Goal: Information Seeking & Learning: Learn about a topic

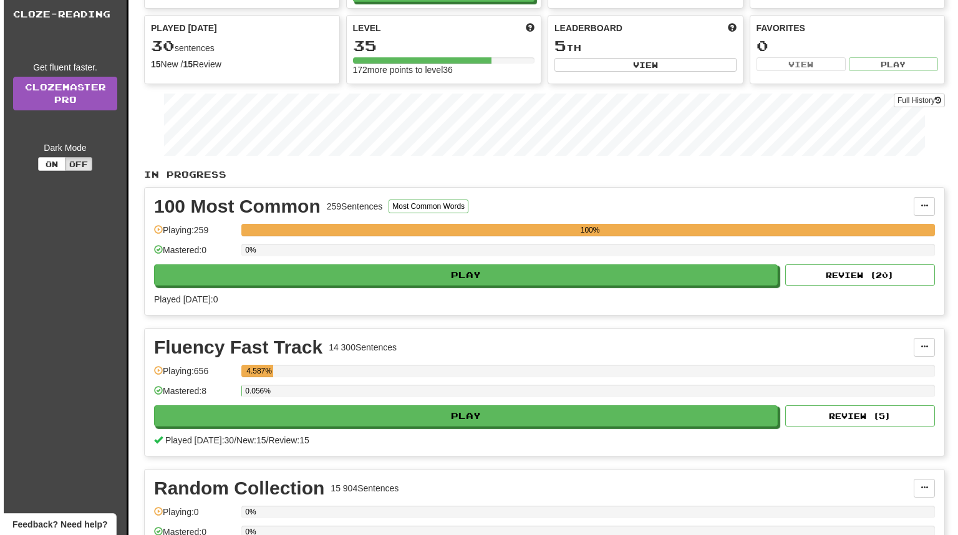
scroll to position [249, 0]
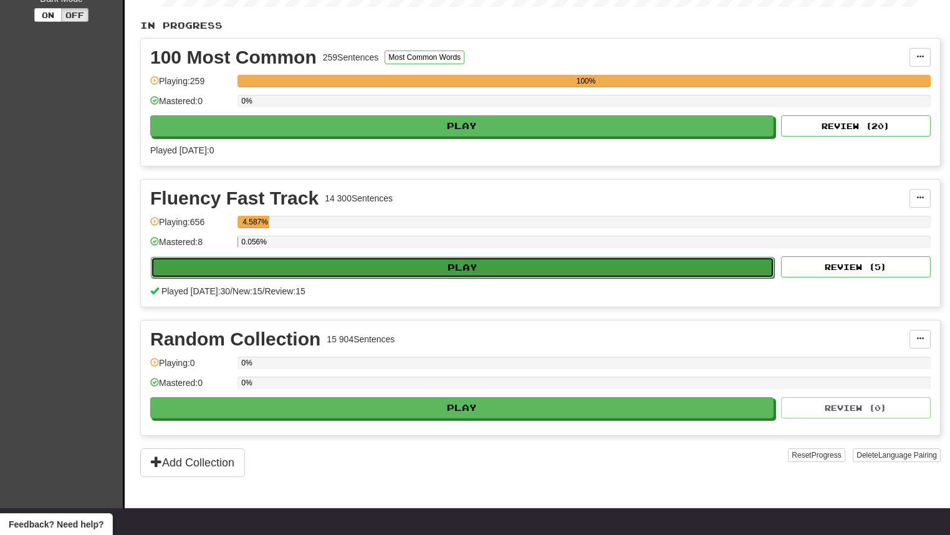
click at [431, 267] on button "Play" at bounding box center [462, 267] width 623 height 21
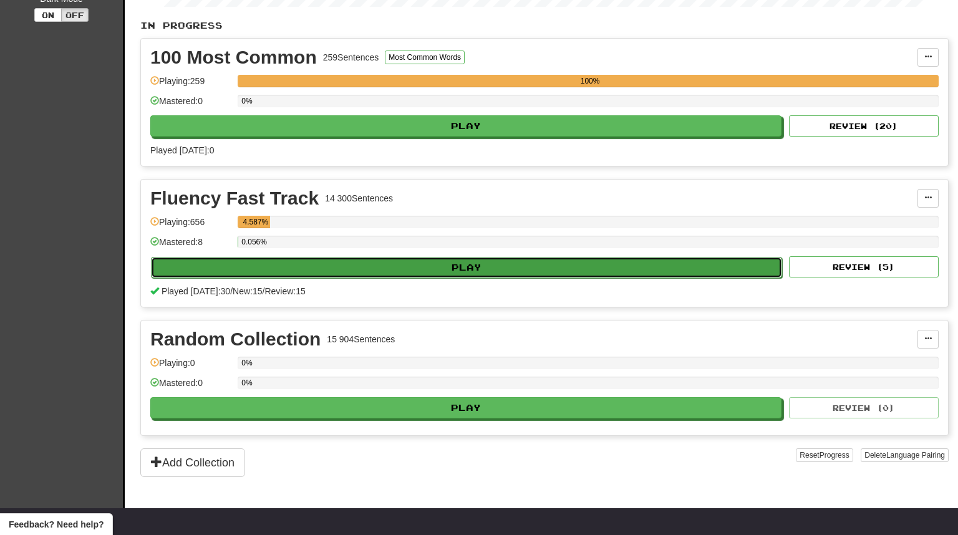
select select "**"
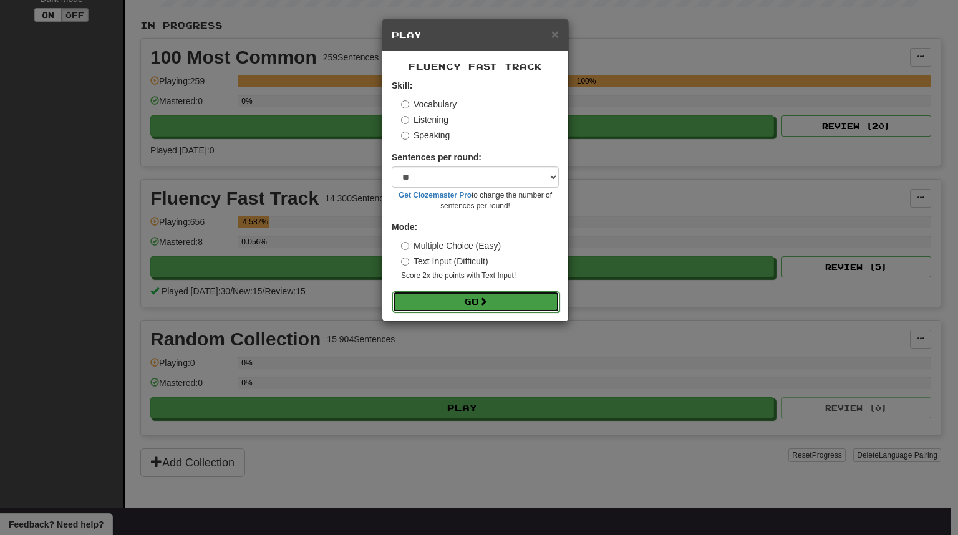
click at [464, 297] on button "Go" at bounding box center [475, 301] width 167 height 21
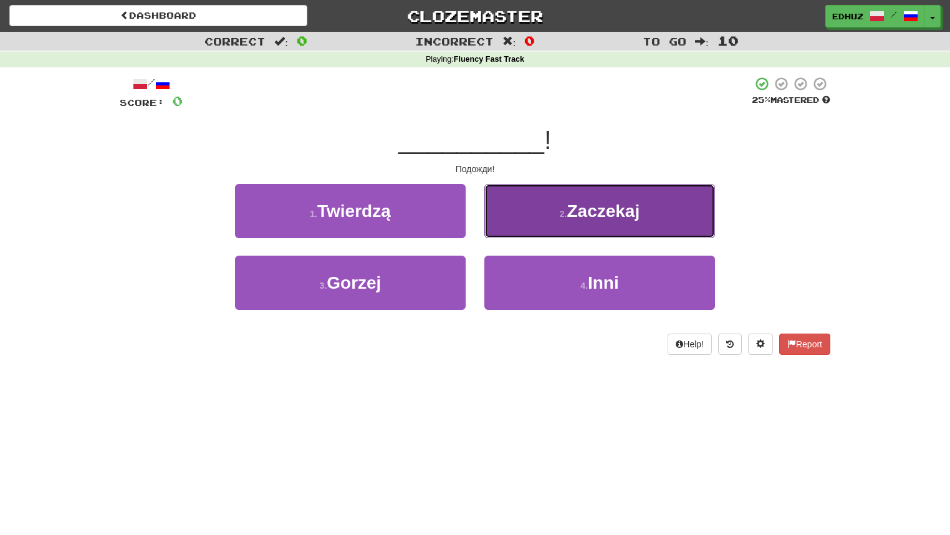
click at [545, 229] on button "2 . [GEOGRAPHIC_DATA]" at bounding box center [599, 211] width 231 height 54
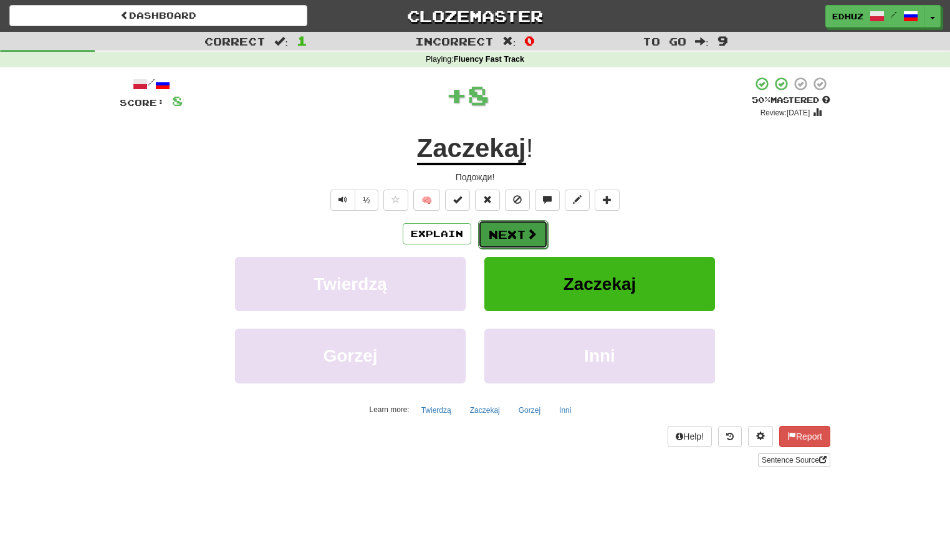
click at [531, 229] on span at bounding box center [531, 233] width 11 height 11
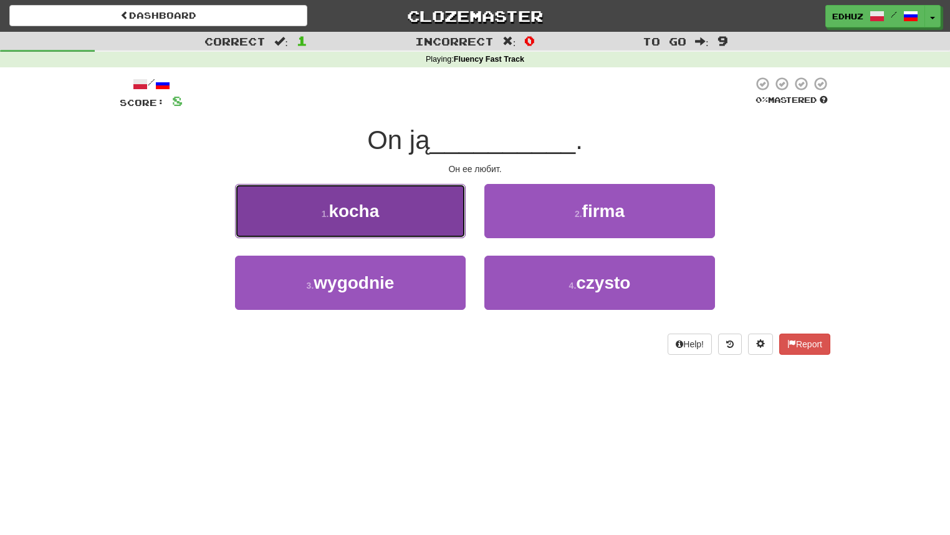
click at [402, 217] on button "1 . kocha" at bounding box center [350, 211] width 231 height 54
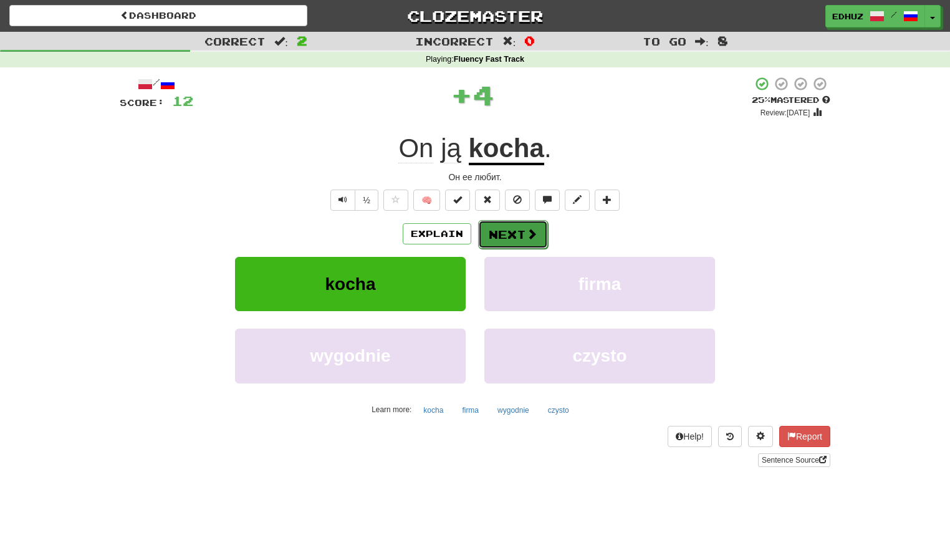
click at [503, 230] on button "Next" at bounding box center [513, 234] width 70 height 29
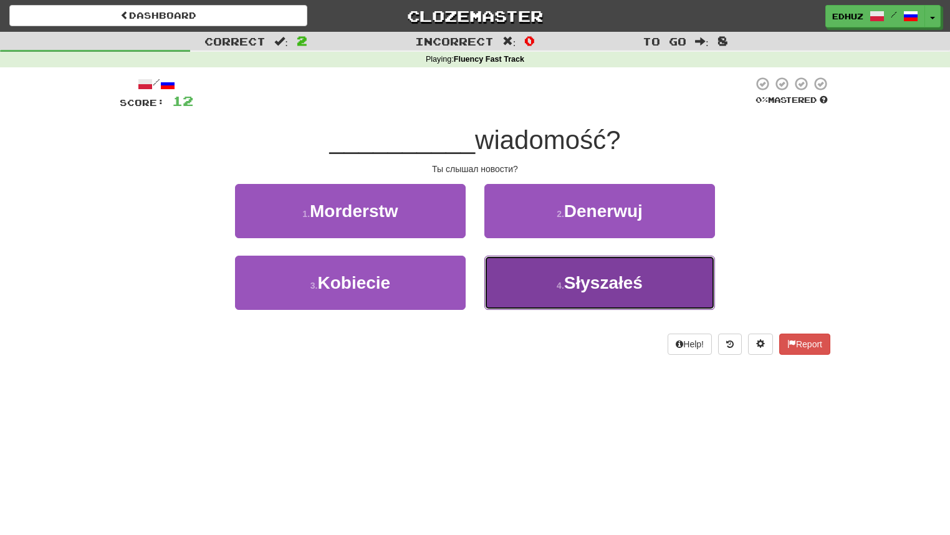
click at [556, 276] on button "4 . Słyszałeś" at bounding box center [599, 283] width 231 height 54
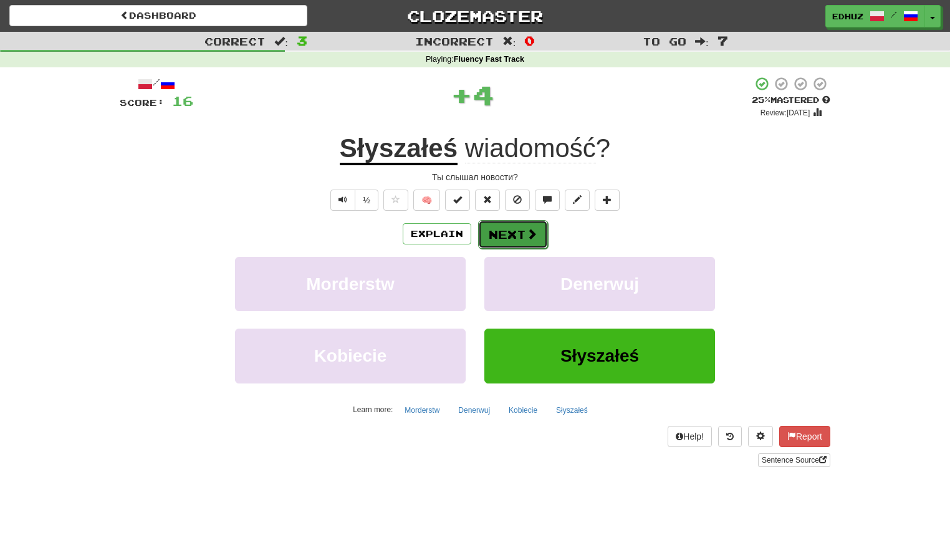
click at [510, 232] on button "Next" at bounding box center [513, 234] width 70 height 29
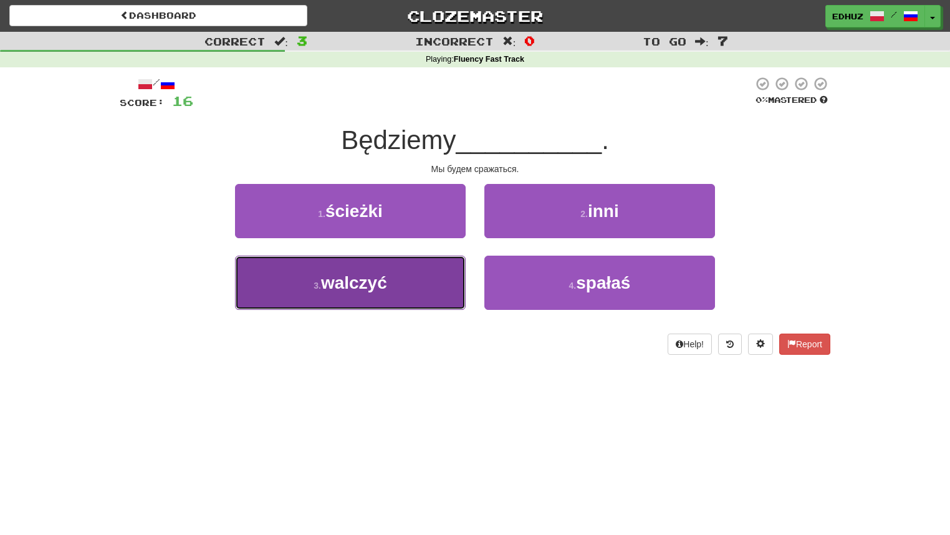
click at [406, 276] on button "3 . walczyć" at bounding box center [350, 283] width 231 height 54
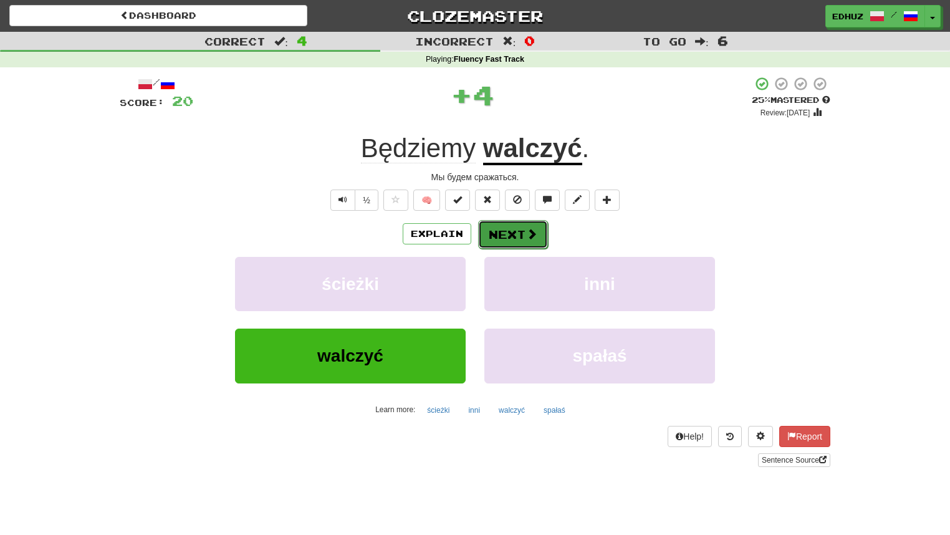
click at [501, 237] on button "Next" at bounding box center [513, 234] width 70 height 29
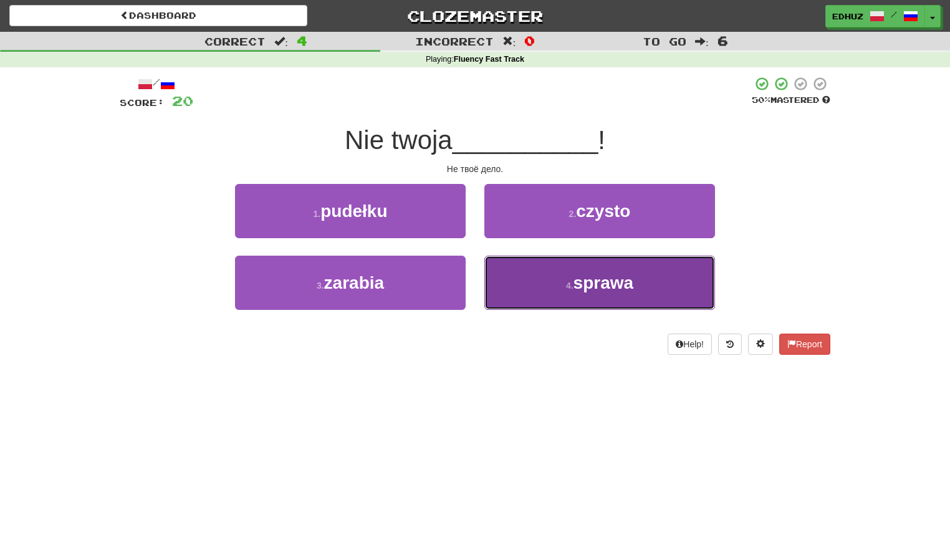
click at [556, 294] on button "4 . sprawa" at bounding box center [599, 283] width 231 height 54
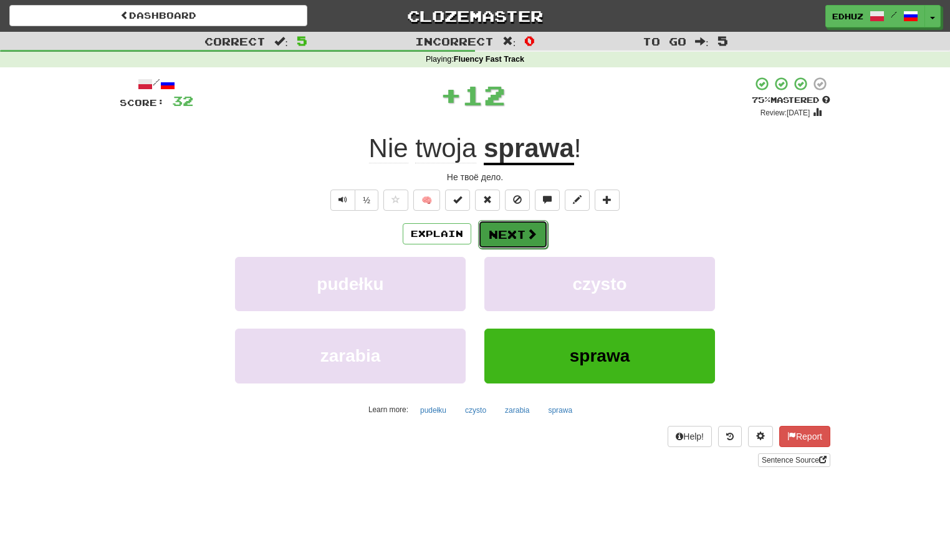
click at [526, 229] on span at bounding box center [531, 233] width 11 height 11
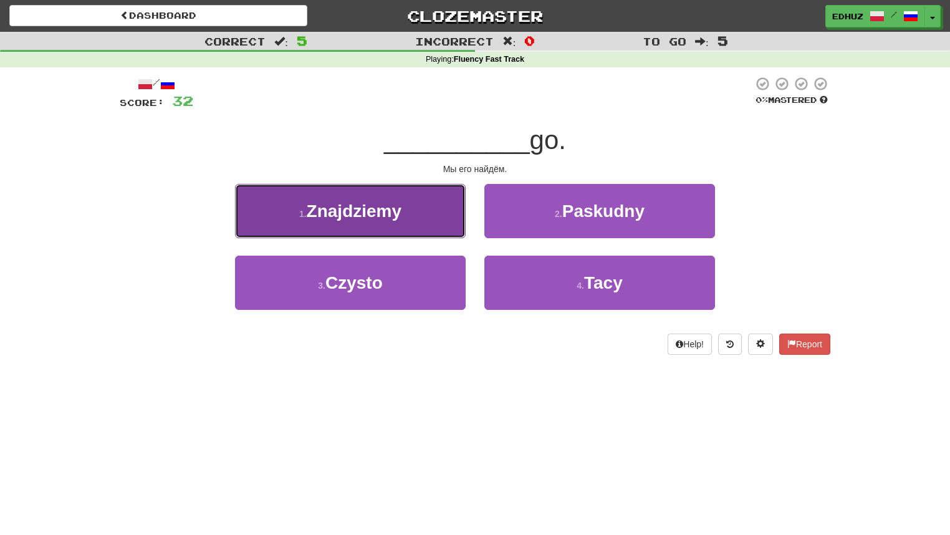
click at [421, 229] on button "1 . Znajdziemy" at bounding box center [350, 211] width 231 height 54
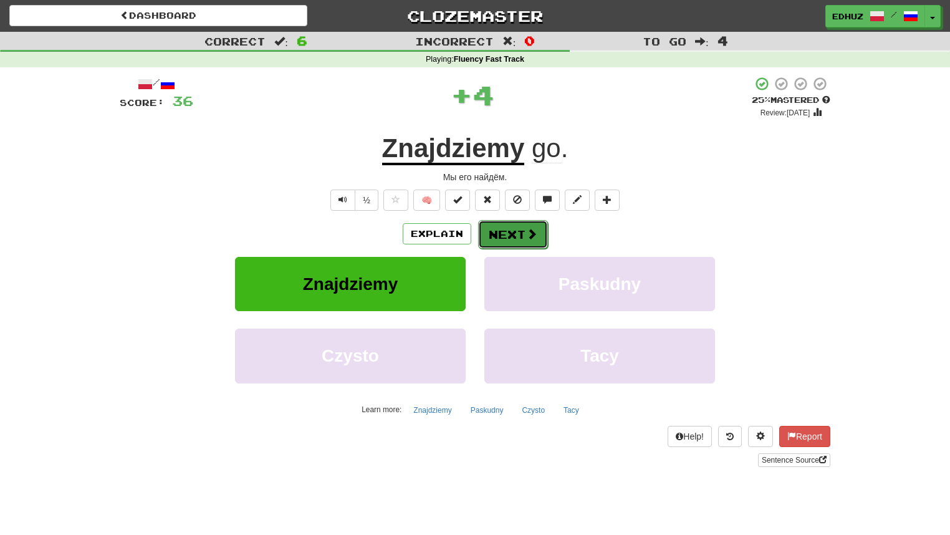
click at [520, 231] on button "Next" at bounding box center [513, 234] width 70 height 29
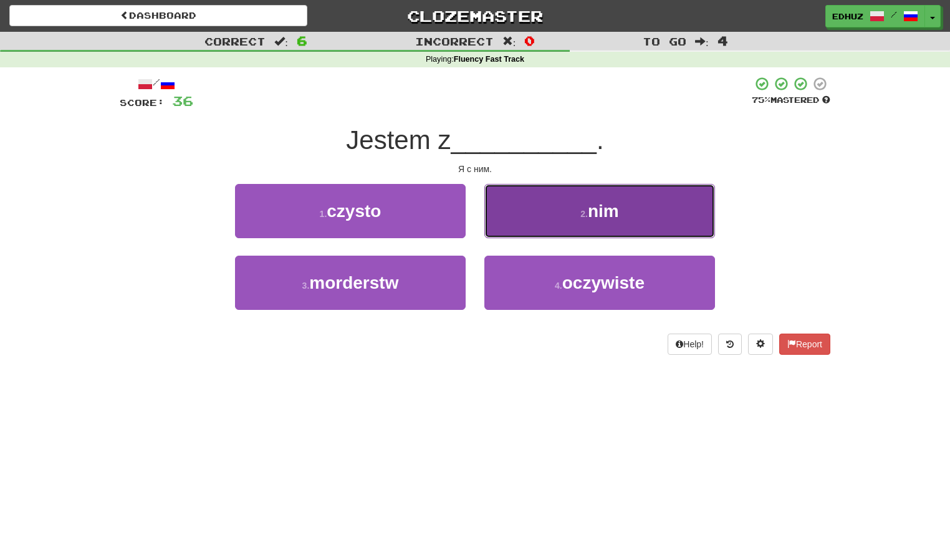
click at [546, 222] on button "2 . nim" at bounding box center [599, 211] width 231 height 54
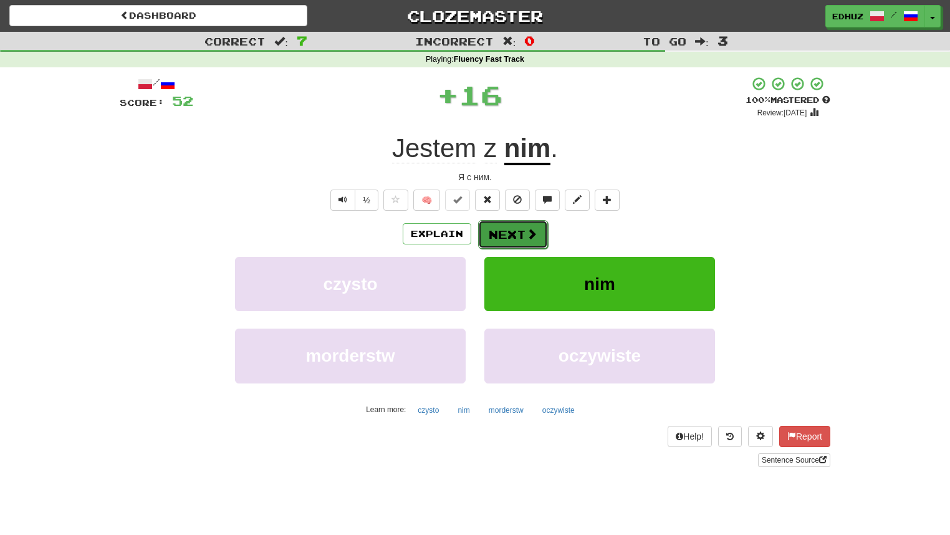
click at [521, 233] on button "Next" at bounding box center [513, 234] width 70 height 29
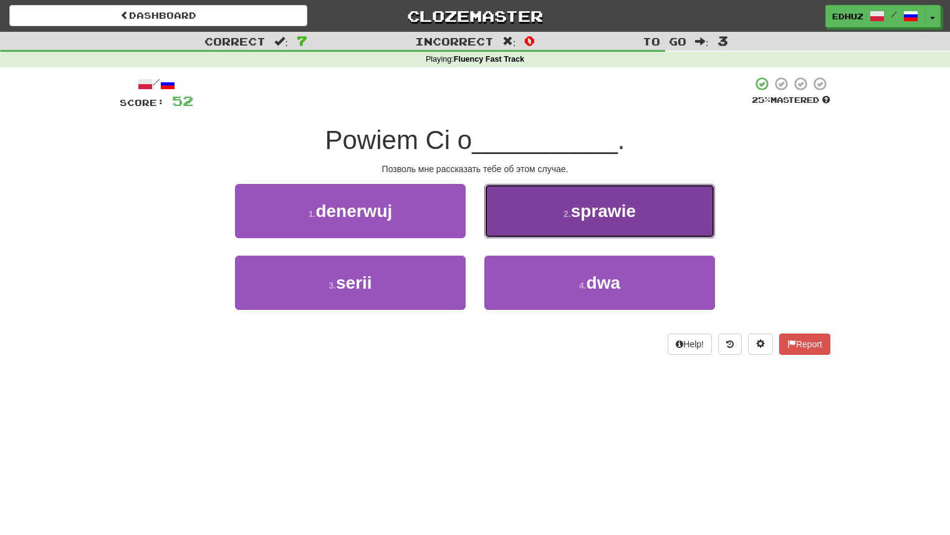
click at [549, 229] on button "2 . sprawie" at bounding box center [599, 211] width 231 height 54
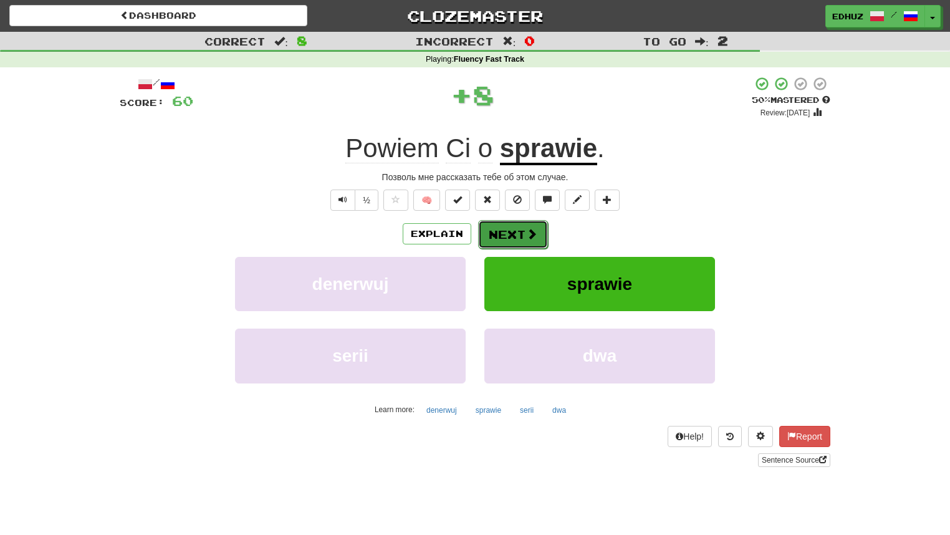
click at [511, 225] on button "Next" at bounding box center [513, 234] width 70 height 29
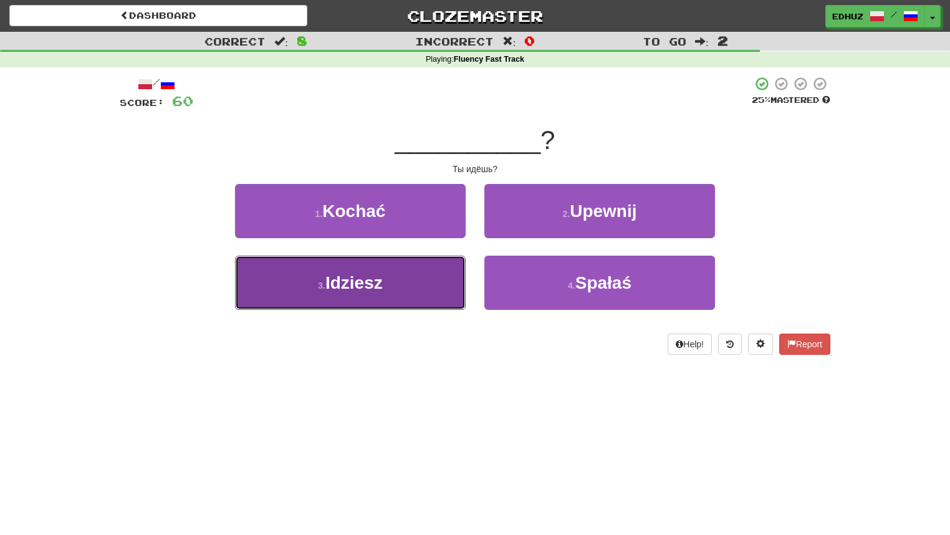
click at [403, 272] on button "3 . Idziesz" at bounding box center [350, 283] width 231 height 54
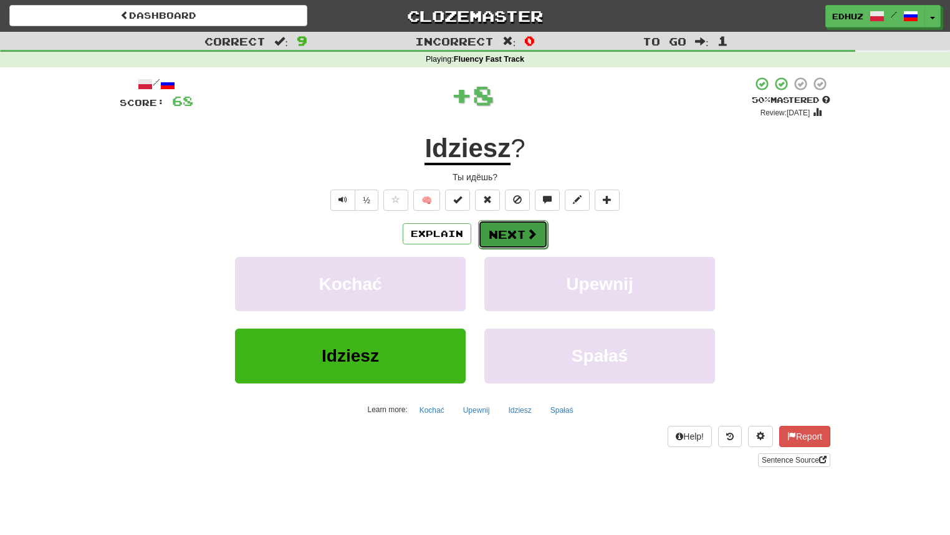
click at [523, 226] on button "Next" at bounding box center [513, 234] width 70 height 29
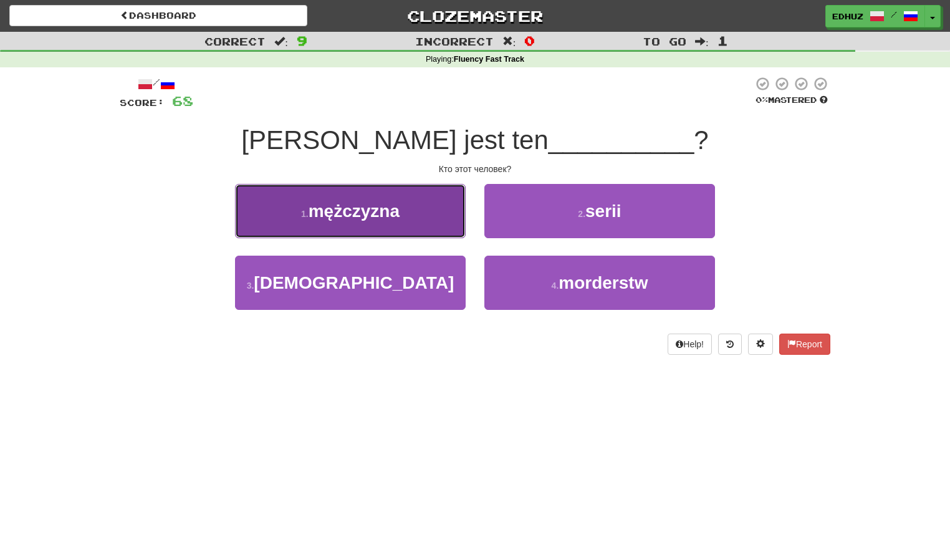
click at [416, 224] on button "1 . mężczyzna" at bounding box center [350, 211] width 231 height 54
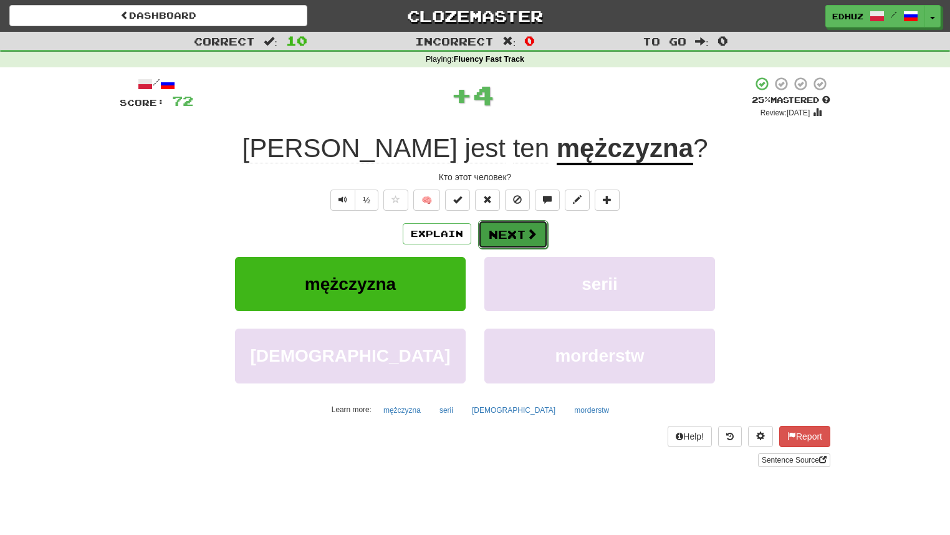
click at [494, 228] on button "Next" at bounding box center [513, 234] width 70 height 29
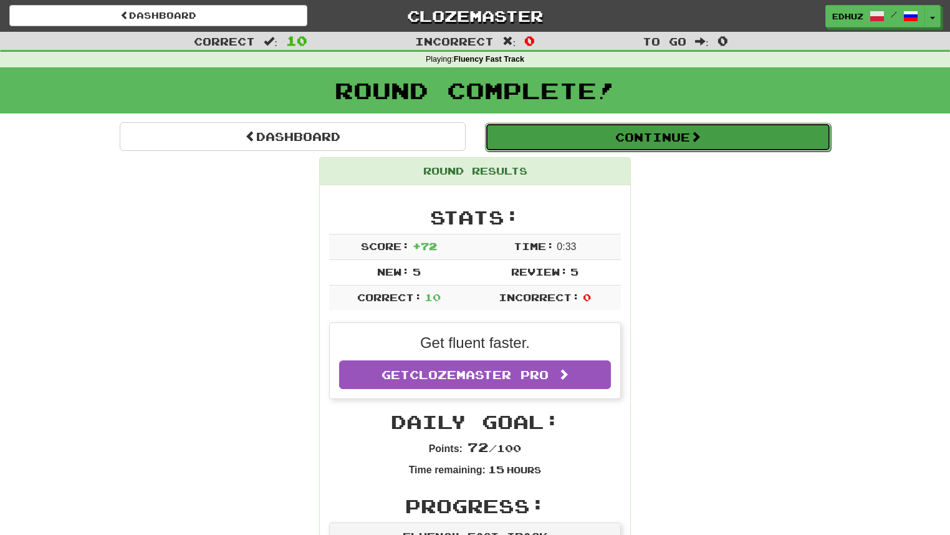
click at [591, 135] on button "Continue" at bounding box center [658, 137] width 346 height 29
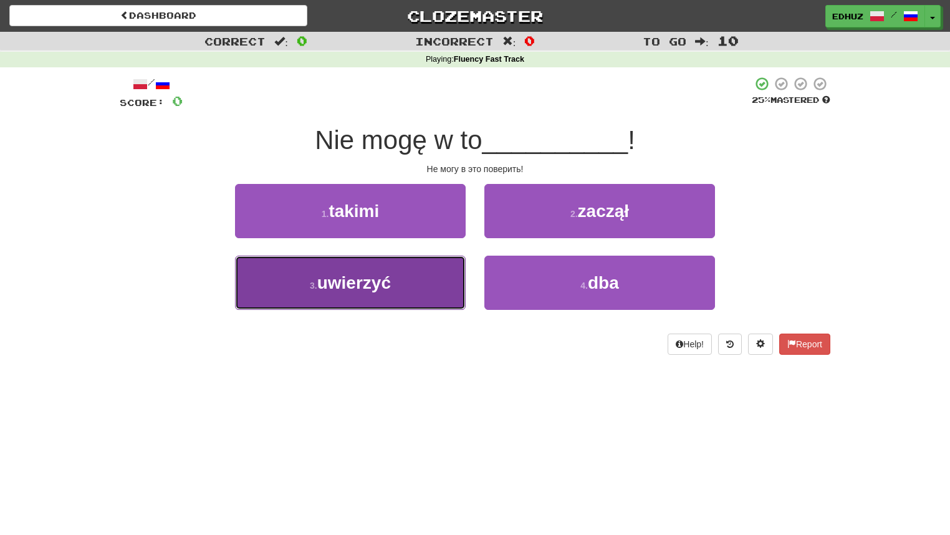
click at [430, 275] on button "3 . uwierzyć" at bounding box center [350, 283] width 231 height 54
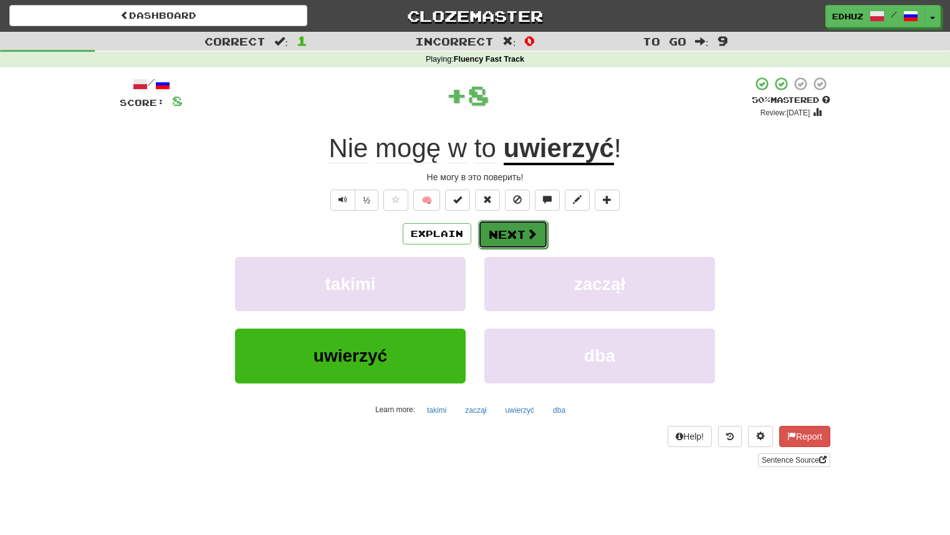
click at [506, 233] on button "Next" at bounding box center [513, 234] width 70 height 29
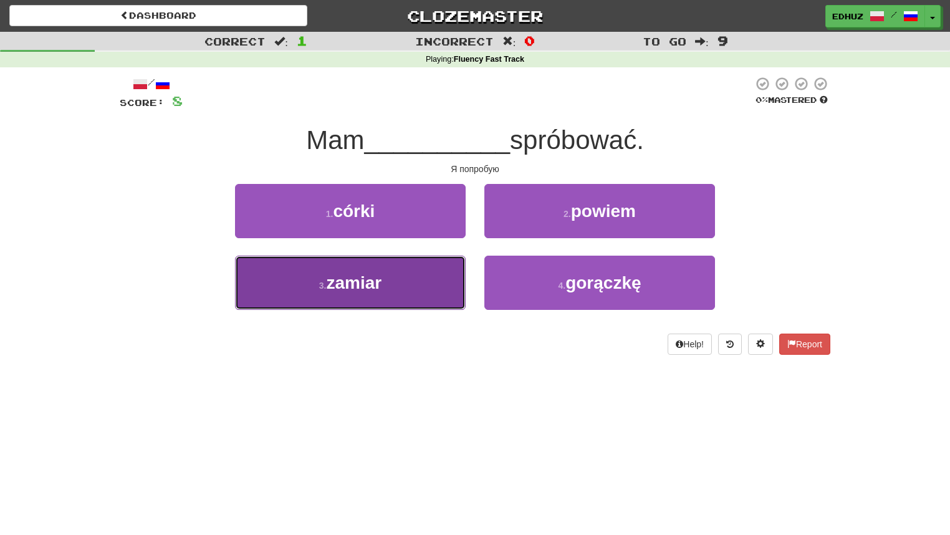
click at [393, 282] on button "3 . zamiar" at bounding box center [350, 283] width 231 height 54
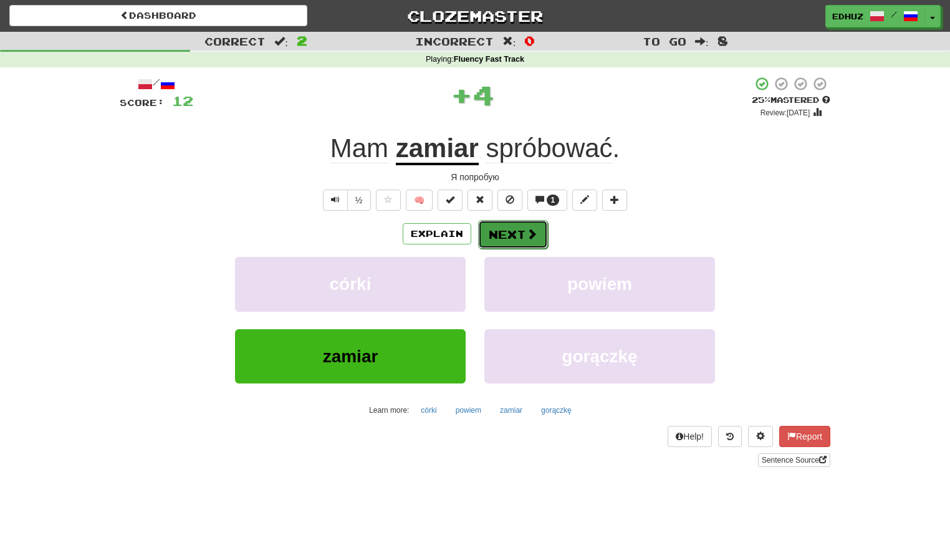
click at [509, 239] on button "Next" at bounding box center [513, 234] width 70 height 29
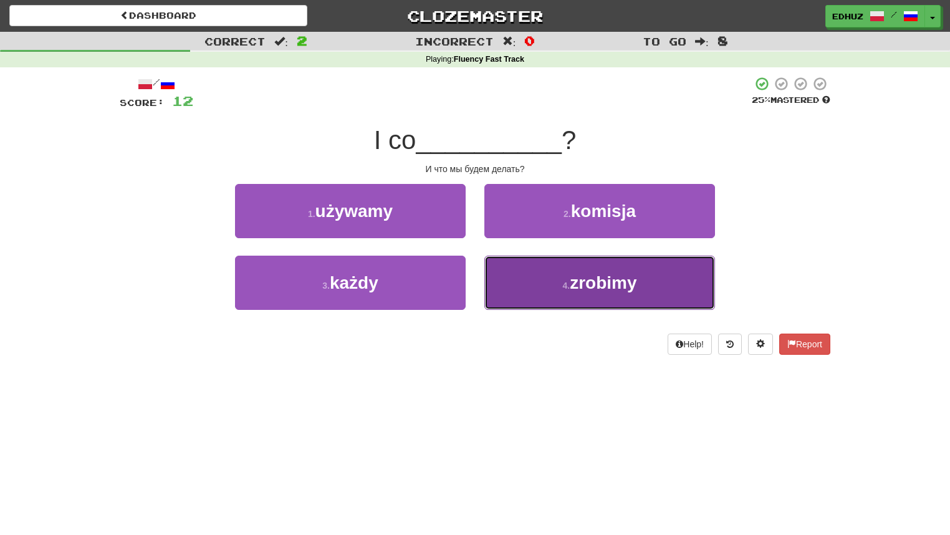
click at [572, 284] on span "zrobimy" at bounding box center [603, 282] width 67 height 19
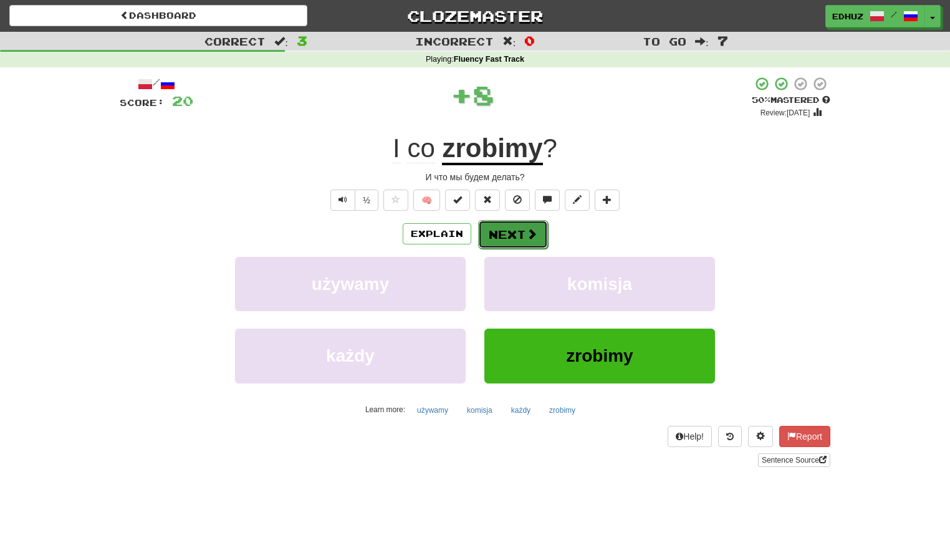
click at [522, 238] on button "Next" at bounding box center [513, 234] width 70 height 29
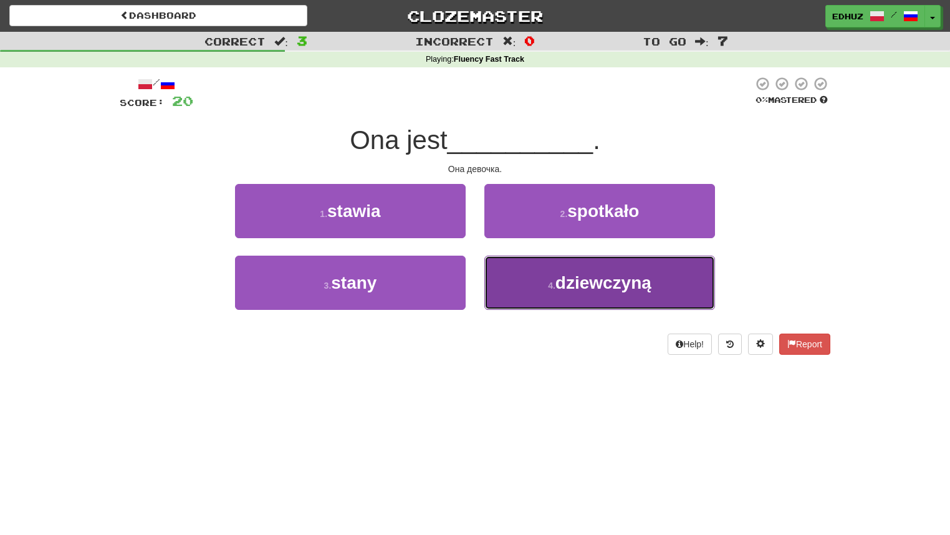
click at [579, 271] on button "4 . dziewczyną" at bounding box center [599, 283] width 231 height 54
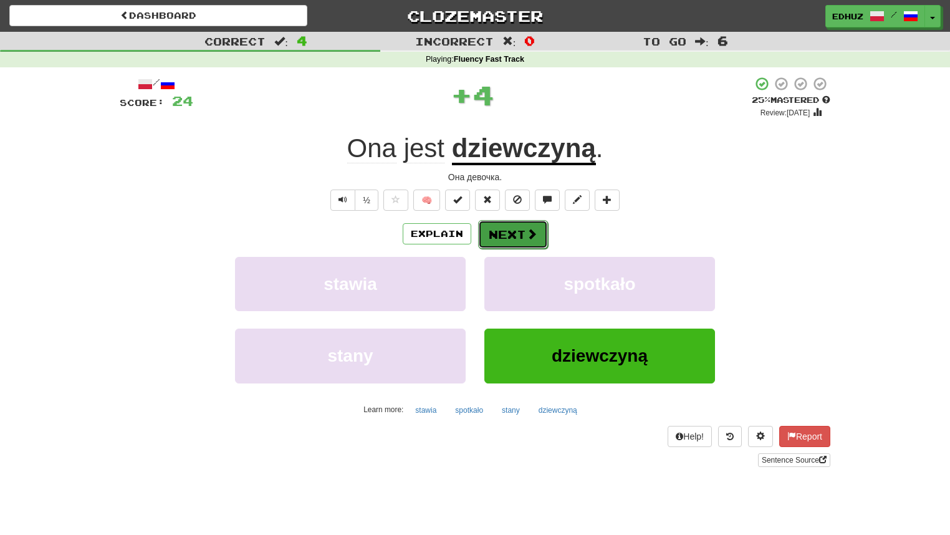
click at [532, 237] on span at bounding box center [531, 233] width 11 height 11
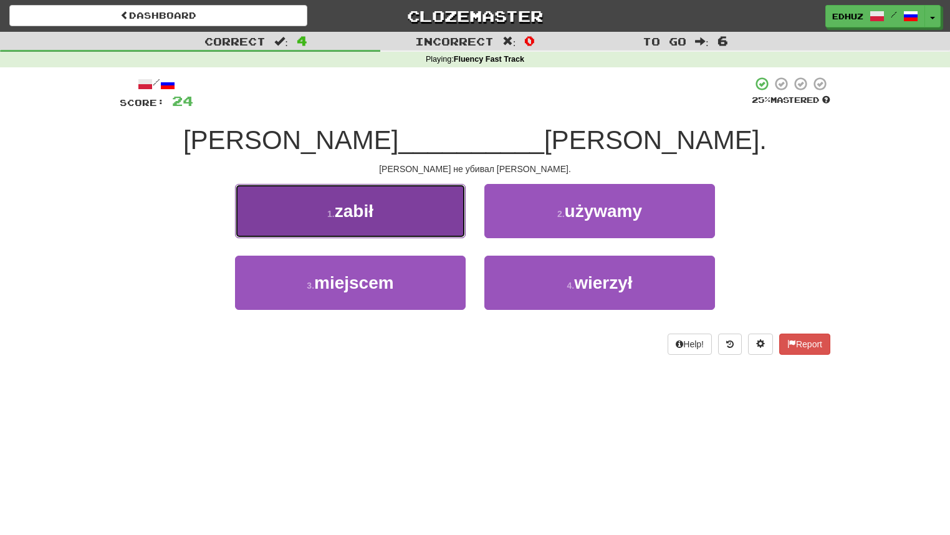
click at [424, 224] on button "1 . zabił" at bounding box center [350, 211] width 231 height 54
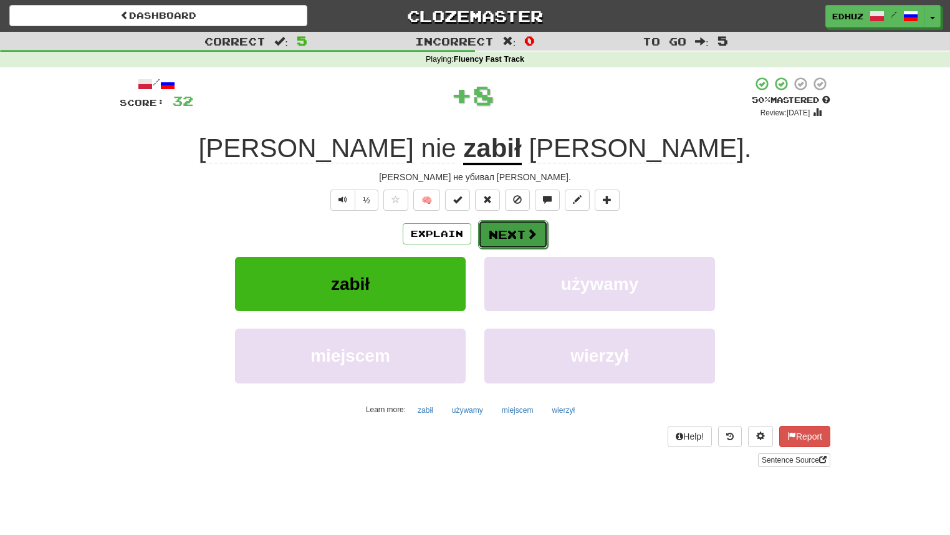
click at [513, 228] on button "Next" at bounding box center [513, 234] width 70 height 29
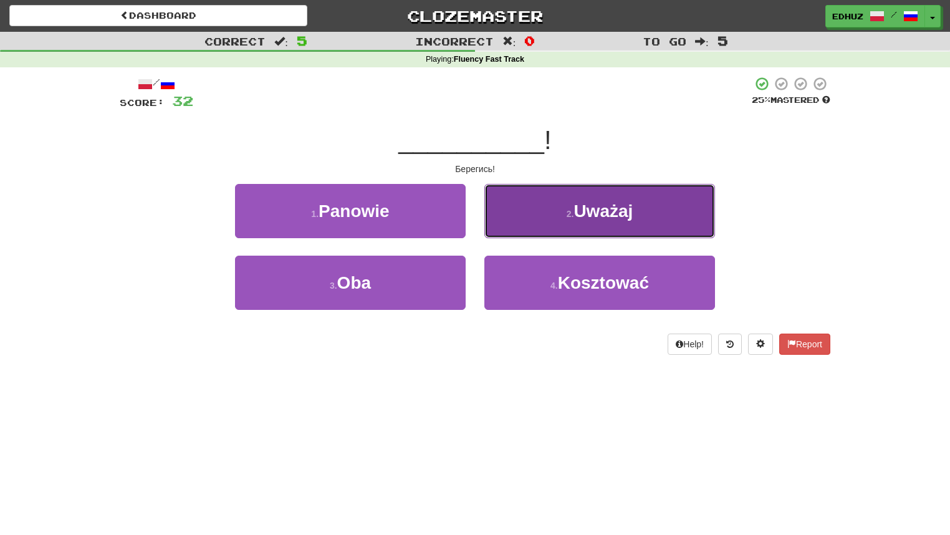
click at [531, 223] on button "2 . [GEOGRAPHIC_DATA]" at bounding box center [599, 211] width 231 height 54
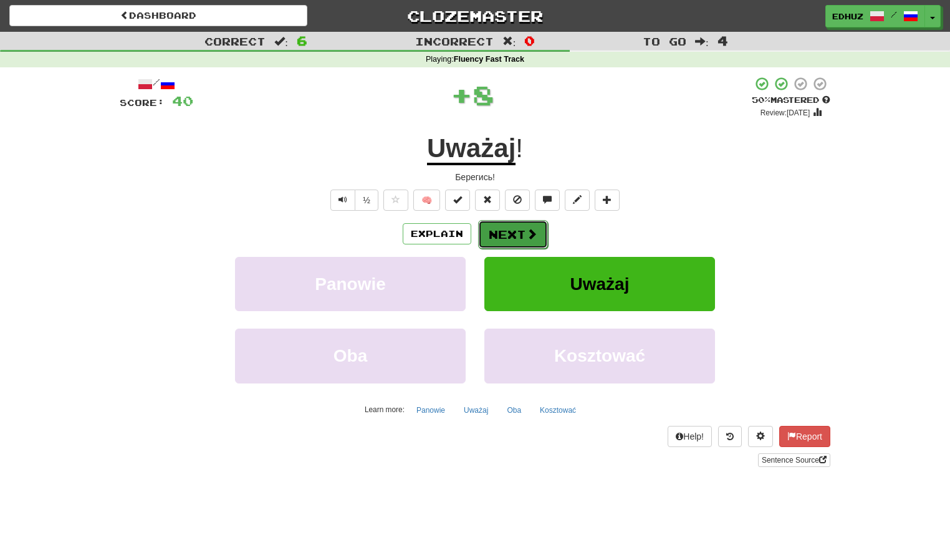
click at [515, 231] on button "Next" at bounding box center [513, 234] width 70 height 29
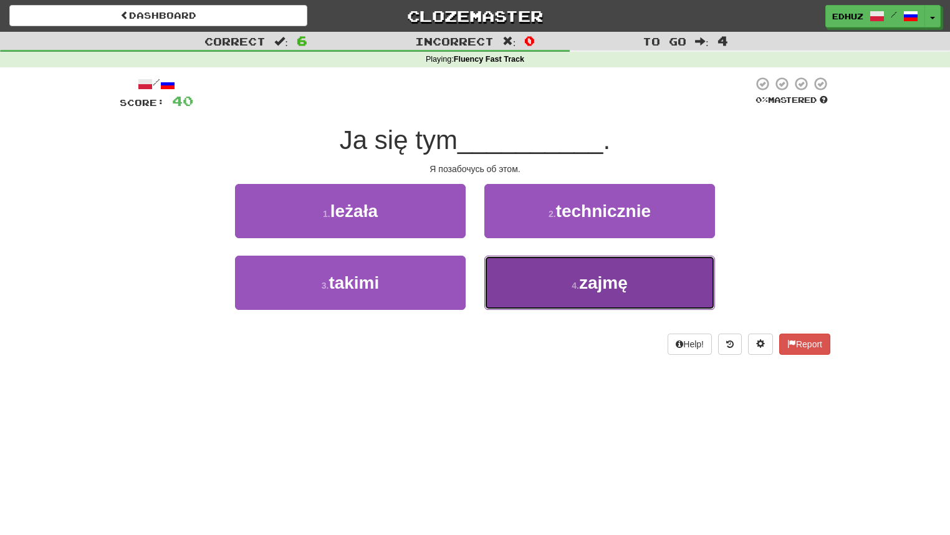
click at [554, 286] on button "4 . zajmę" at bounding box center [599, 283] width 231 height 54
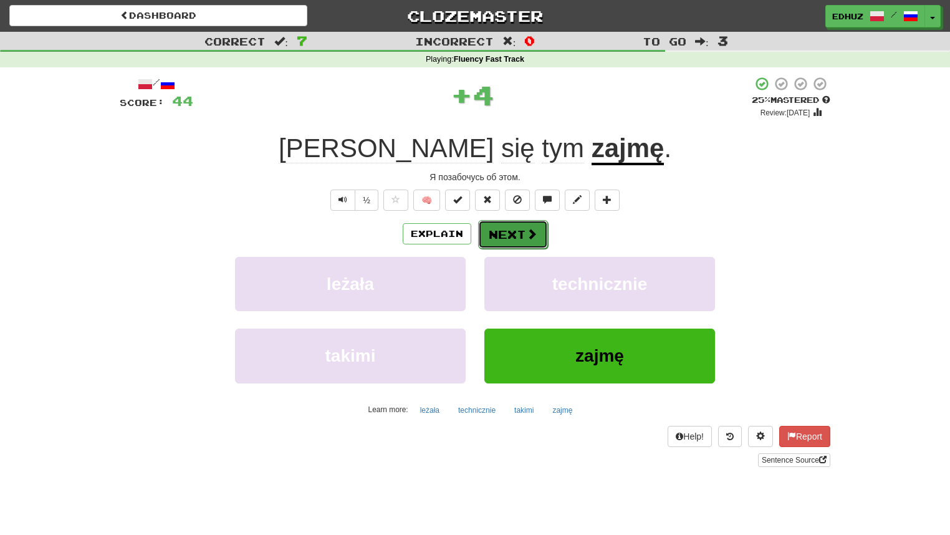
click at [517, 242] on button "Next" at bounding box center [513, 234] width 70 height 29
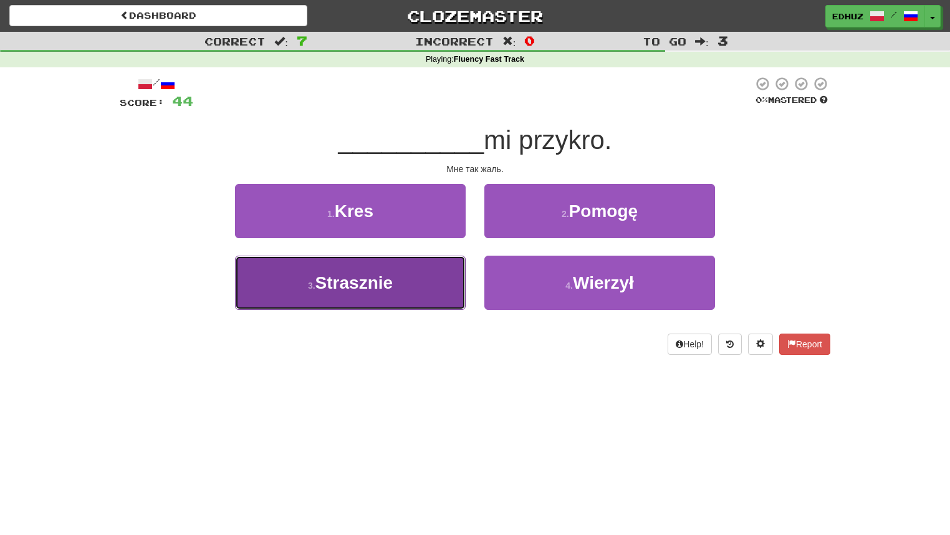
click at [428, 279] on button "3 . [GEOGRAPHIC_DATA]" at bounding box center [350, 283] width 231 height 54
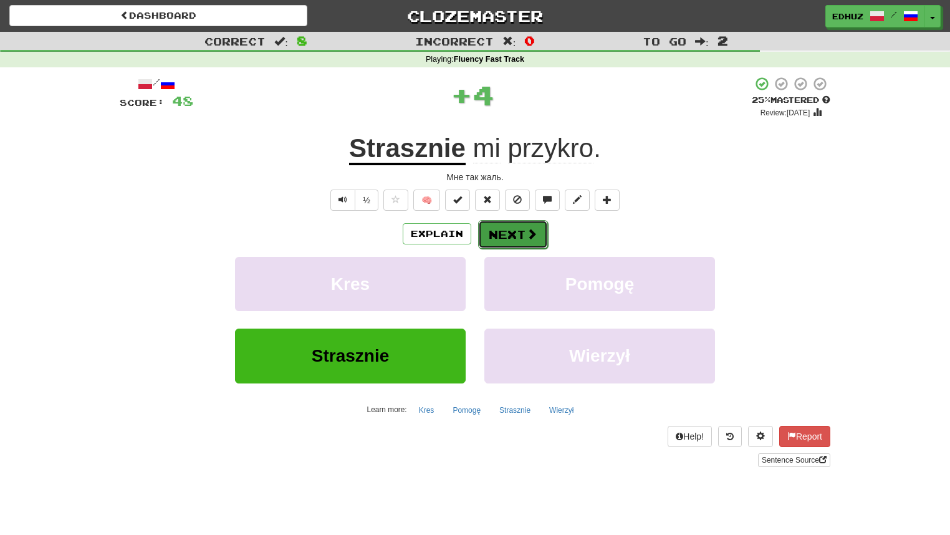
click at [519, 233] on button "Next" at bounding box center [513, 234] width 70 height 29
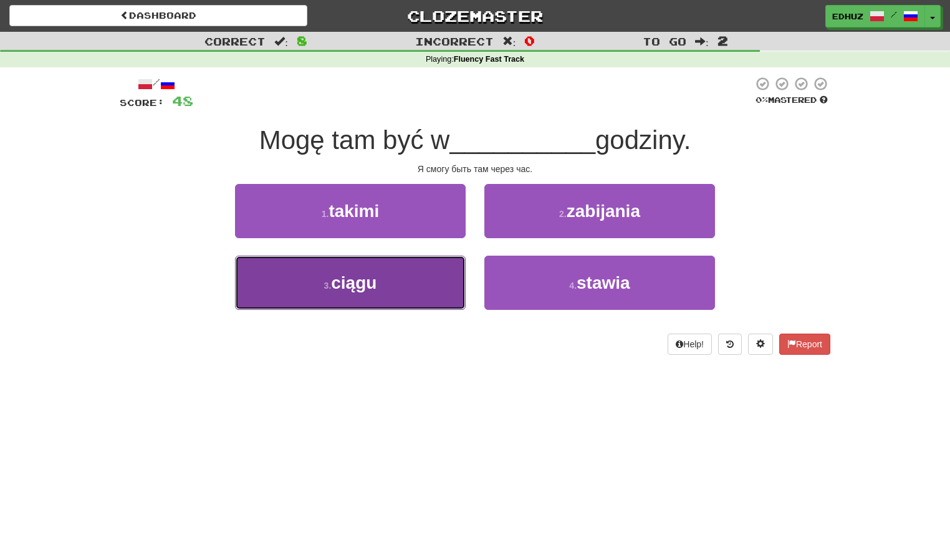
click at [411, 262] on button "3 . ciągu" at bounding box center [350, 283] width 231 height 54
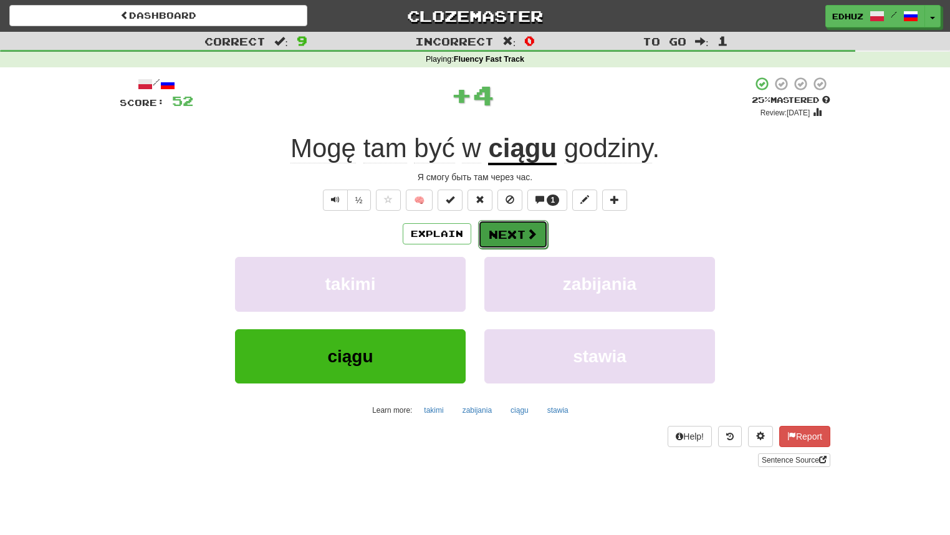
click at [496, 234] on button "Next" at bounding box center [513, 234] width 70 height 29
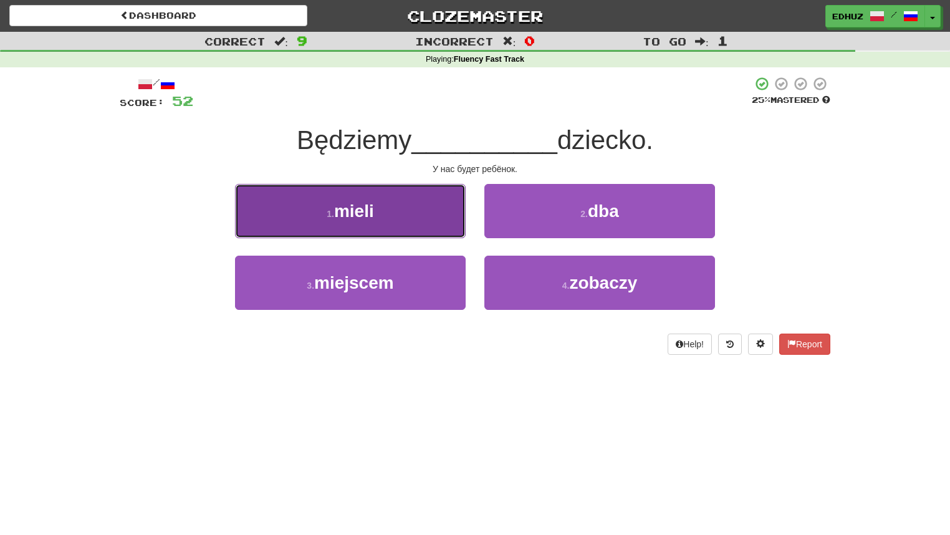
click at [429, 233] on button "1 . mieli" at bounding box center [350, 211] width 231 height 54
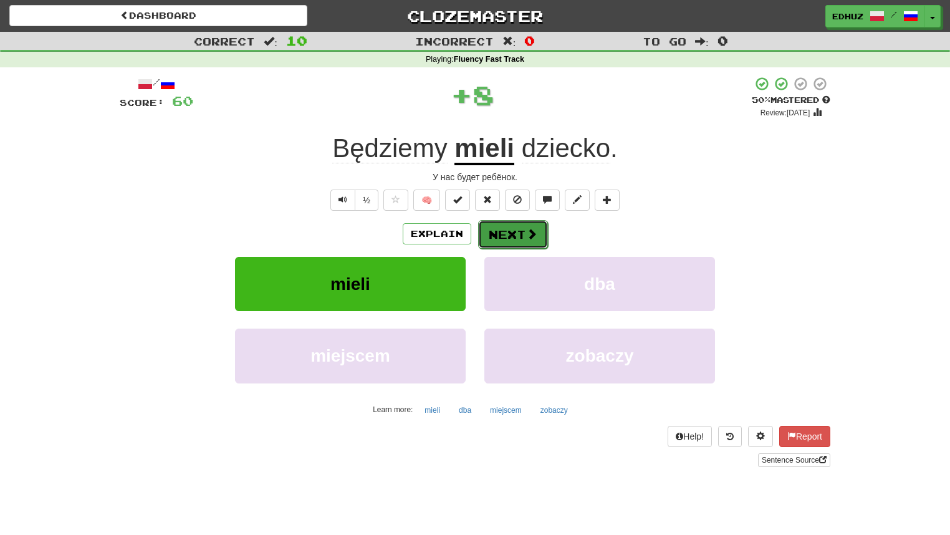
click at [513, 234] on button "Next" at bounding box center [513, 234] width 70 height 29
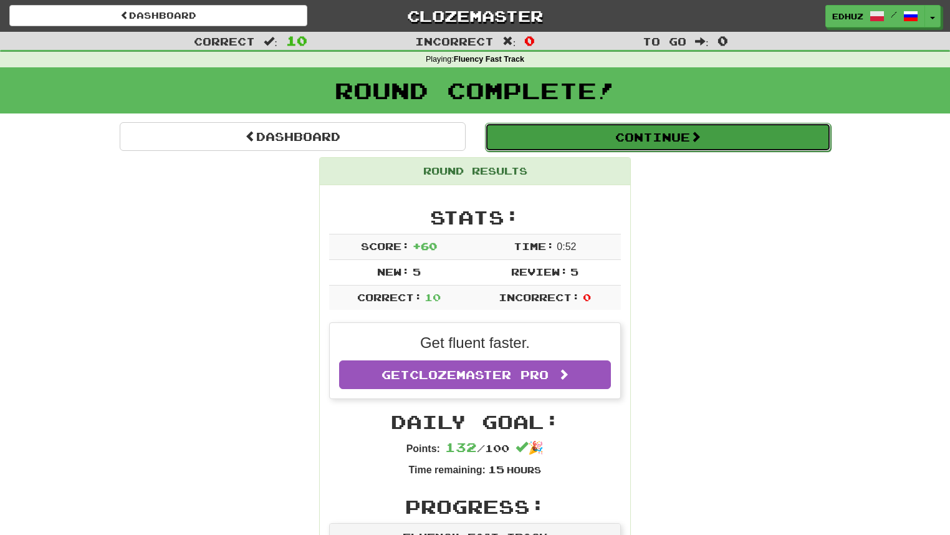
click at [638, 130] on button "Continue" at bounding box center [658, 137] width 346 height 29
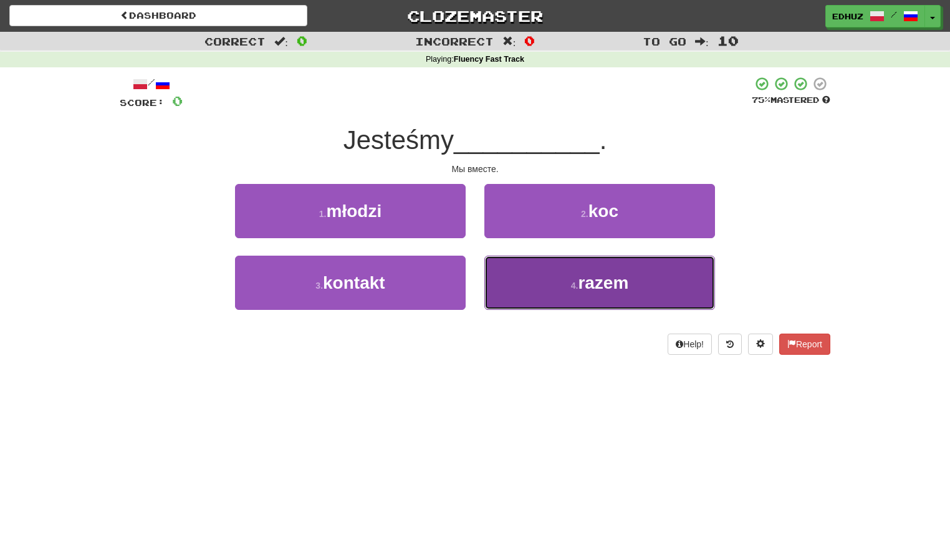
click at [564, 272] on button "4 . razem" at bounding box center [599, 283] width 231 height 54
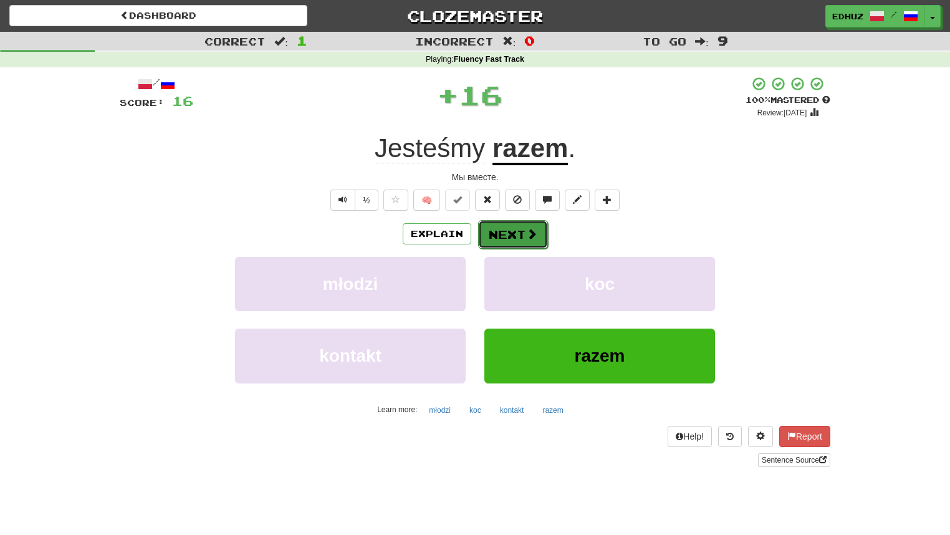
click at [529, 229] on span at bounding box center [531, 233] width 11 height 11
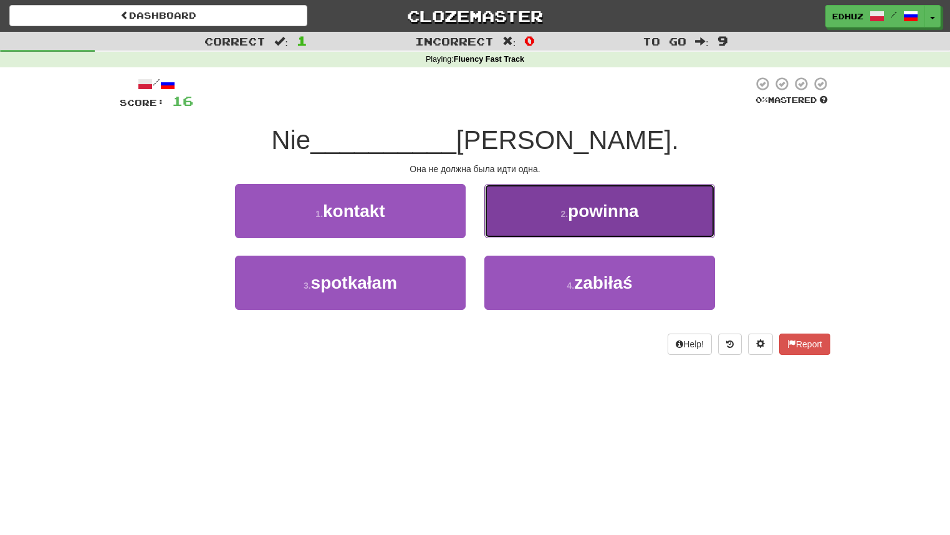
click at [567, 218] on small "2 ." at bounding box center [563, 214] width 7 height 10
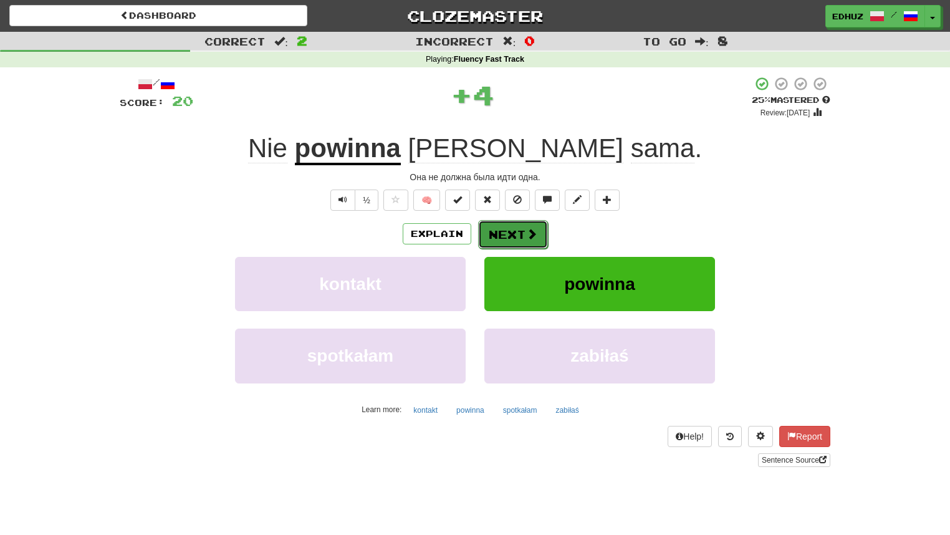
click at [514, 234] on button "Next" at bounding box center [513, 234] width 70 height 29
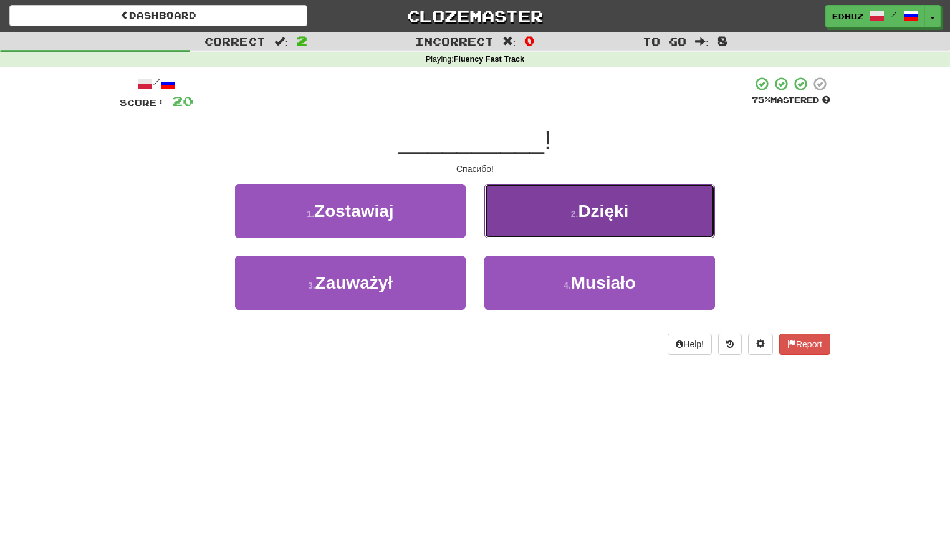
click at [537, 229] on button "2 . Dzięki" at bounding box center [599, 211] width 231 height 54
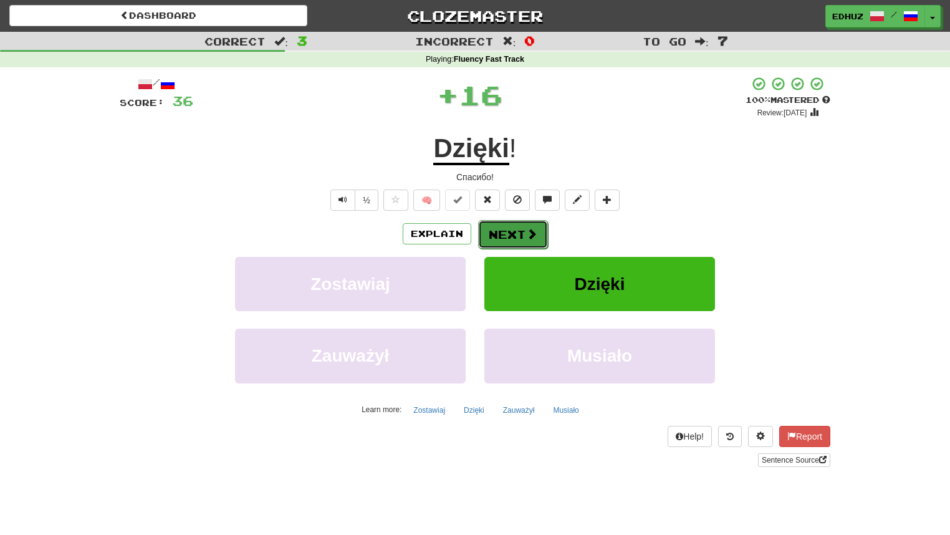
click at [529, 231] on span at bounding box center [531, 233] width 11 height 11
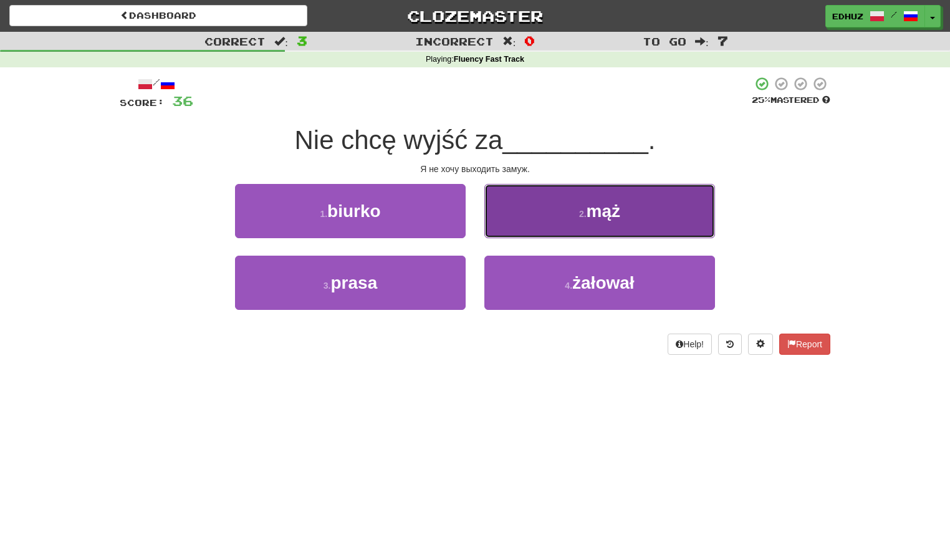
click at [539, 229] on button "2 . mąż" at bounding box center [599, 211] width 231 height 54
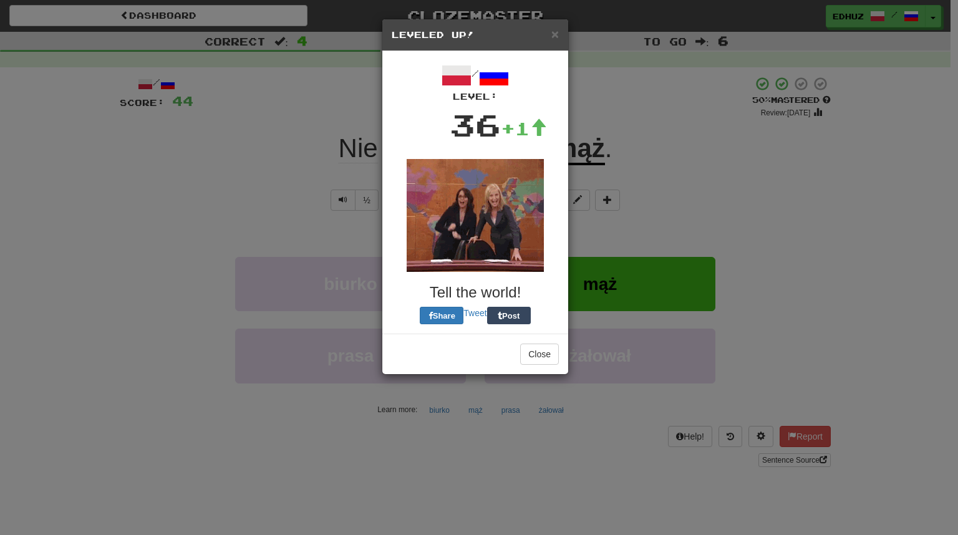
click at [535, 334] on div "Close" at bounding box center [475, 354] width 186 height 41
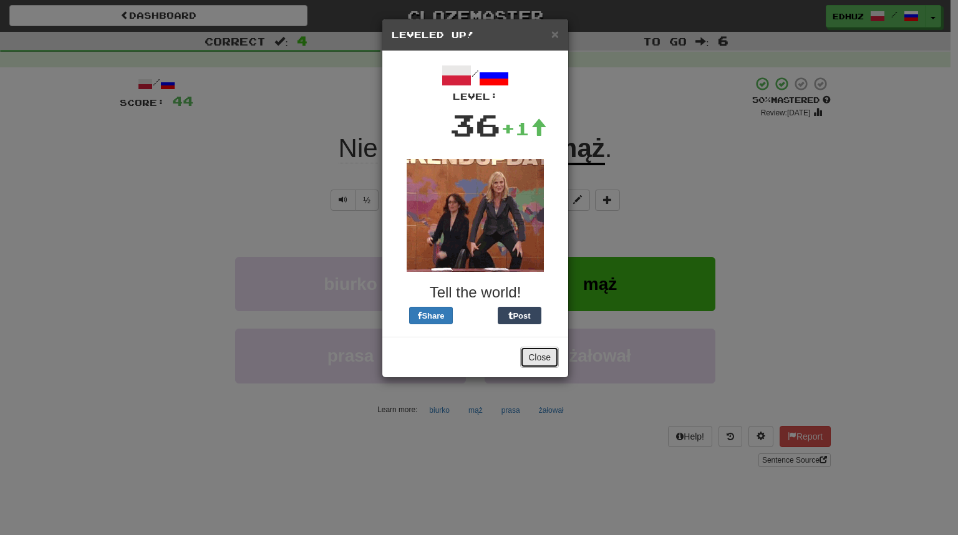
click at [539, 357] on button "Close" at bounding box center [539, 357] width 39 height 21
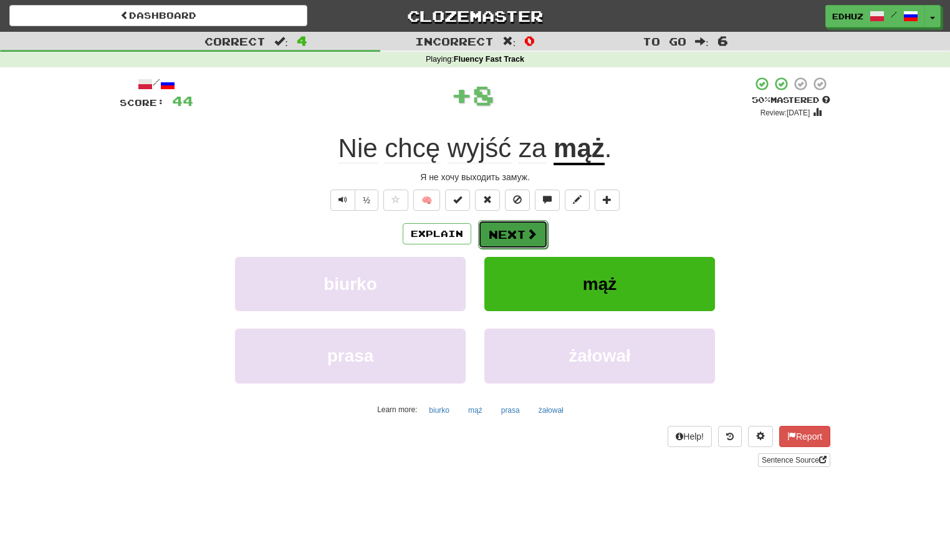
click at [534, 234] on span at bounding box center [531, 233] width 11 height 11
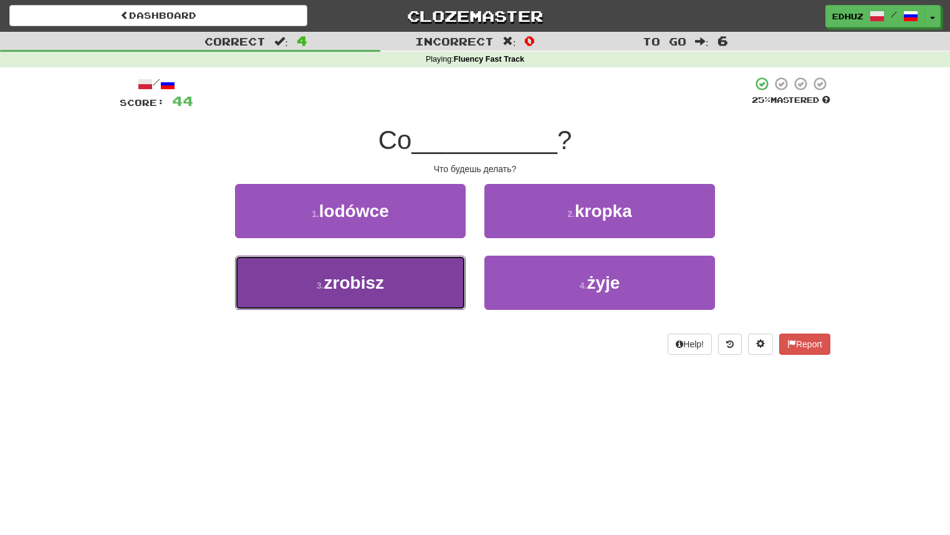
click at [410, 291] on button "3 . zrobisz" at bounding box center [350, 283] width 231 height 54
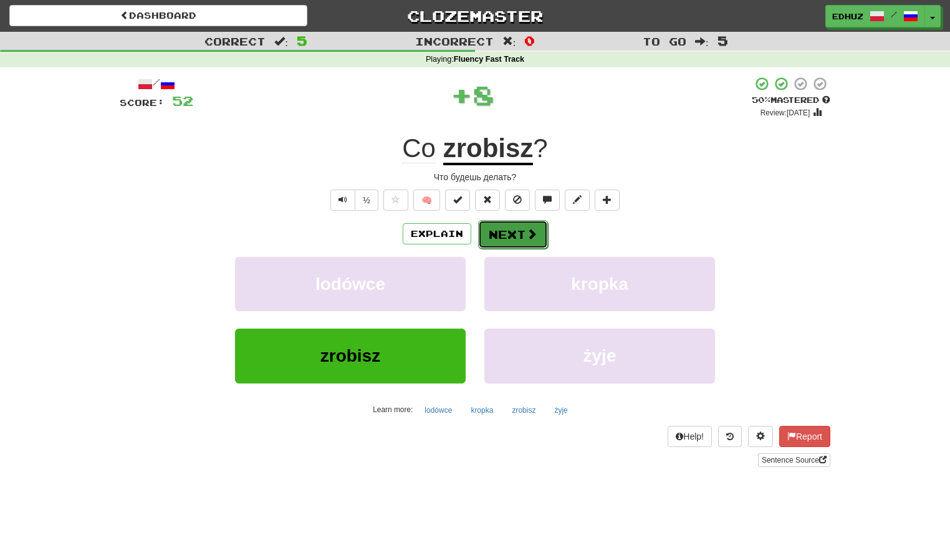
click at [509, 236] on button "Next" at bounding box center [513, 234] width 70 height 29
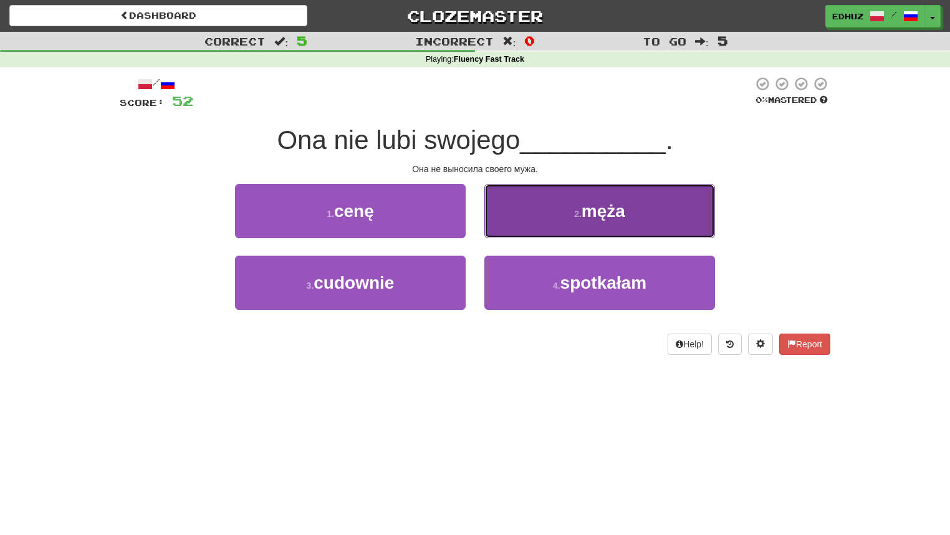
click at [519, 231] on button "2 . męża" at bounding box center [599, 211] width 231 height 54
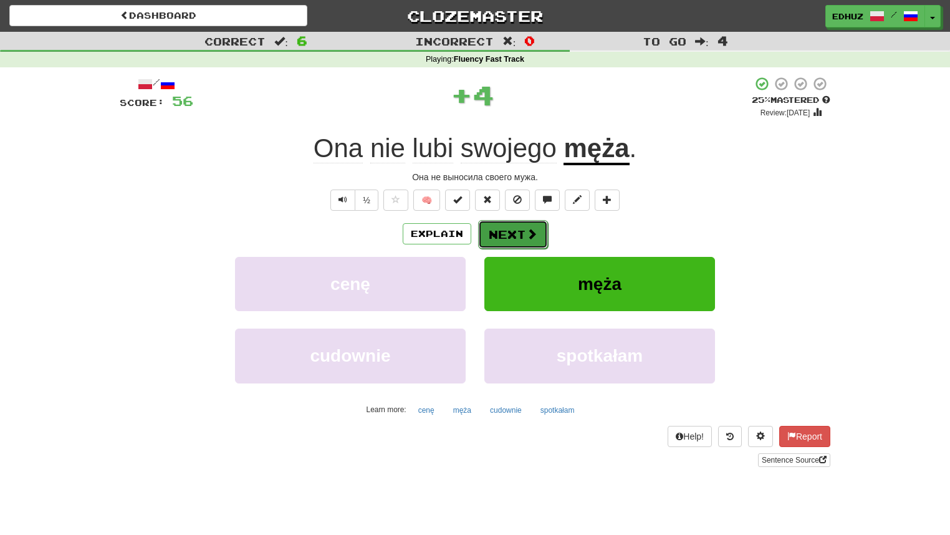
click at [519, 232] on button "Next" at bounding box center [513, 234] width 70 height 29
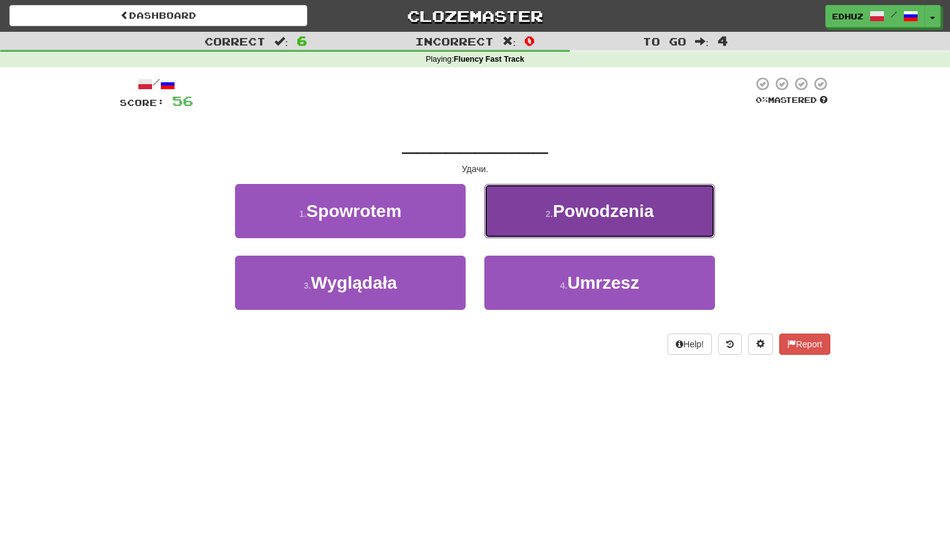
click at [531, 226] on button "2 . Powodzenia" at bounding box center [599, 211] width 231 height 54
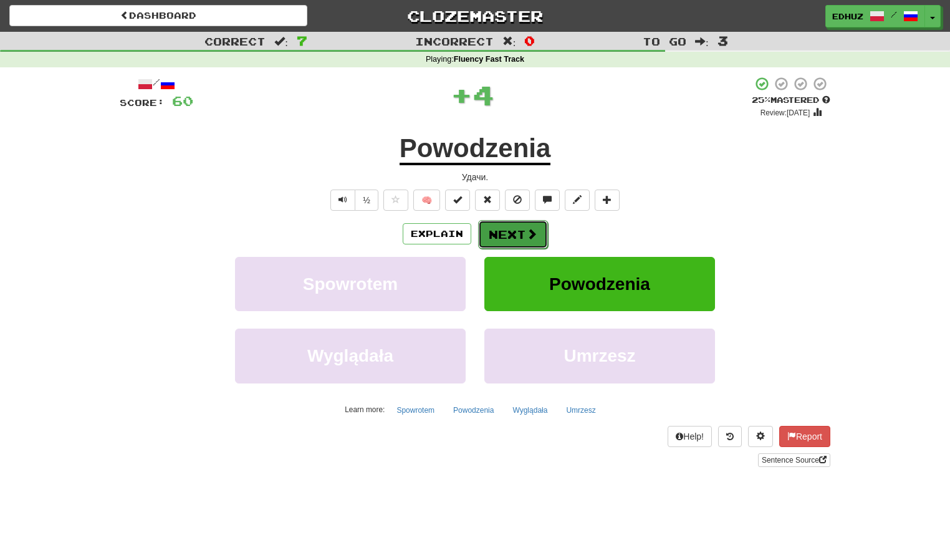
click at [526, 233] on span at bounding box center [531, 233] width 11 height 11
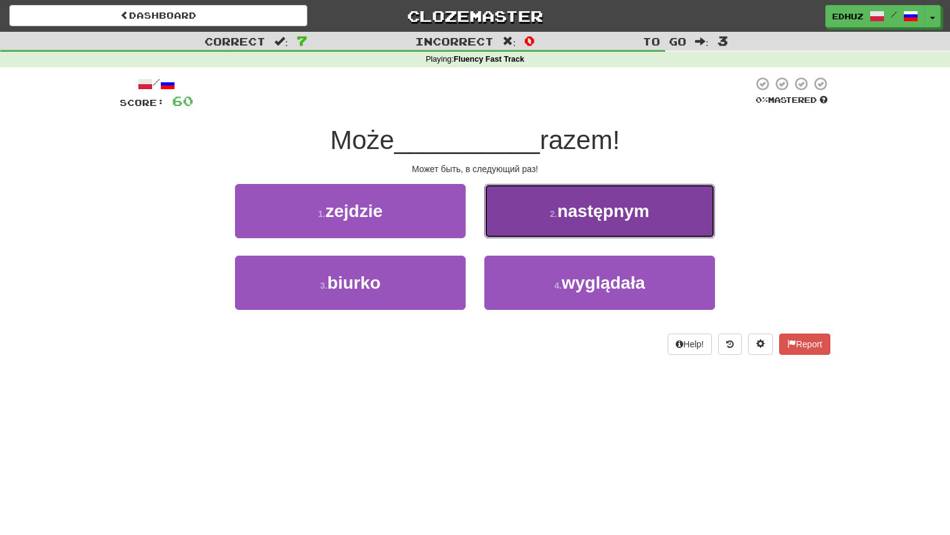
click at [532, 224] on button "2 . następnym" at bounding box center [599, 211] width 231 height 54
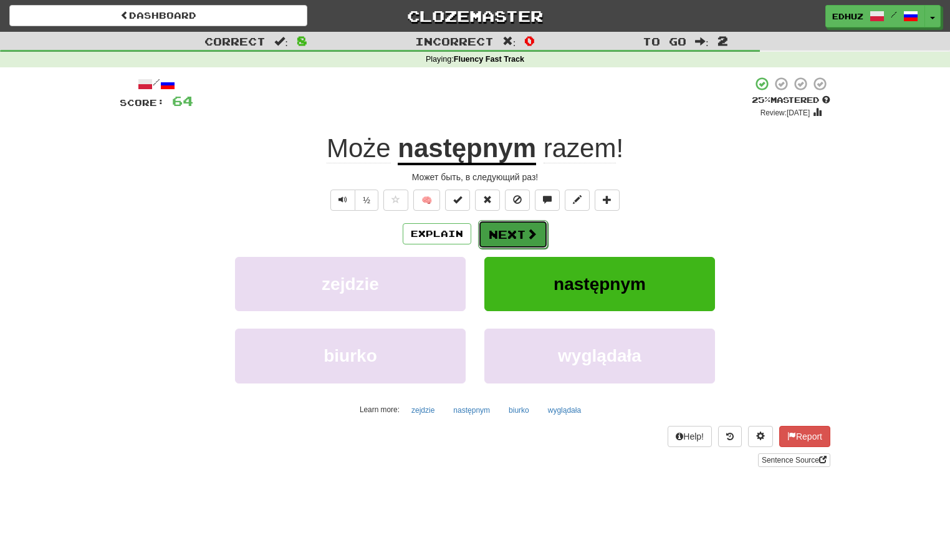
click at [514, 241] on button "Next" at bounding box center [513, 234] width 70 height 29
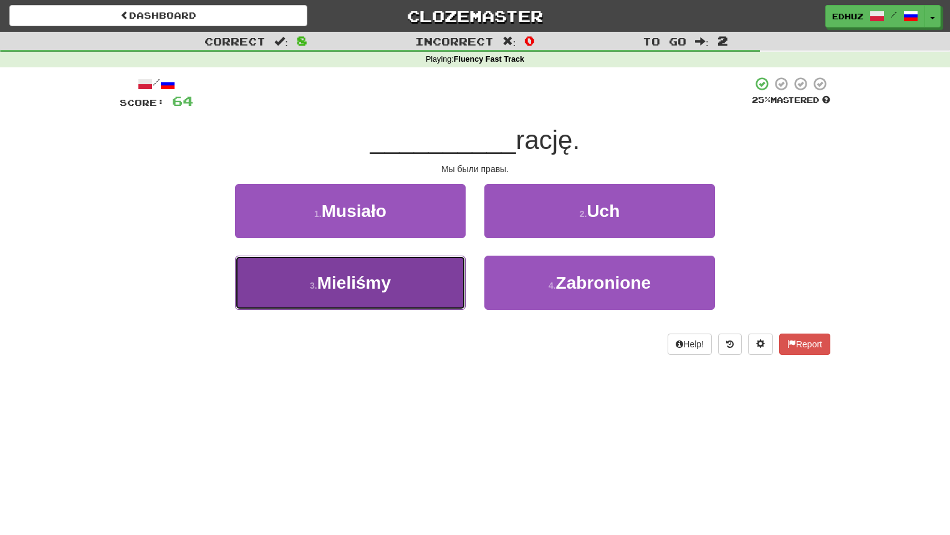
click at [413, 277] on button "3 . Mieliśmy" at bounding box center [350, 283] width 231 height 54
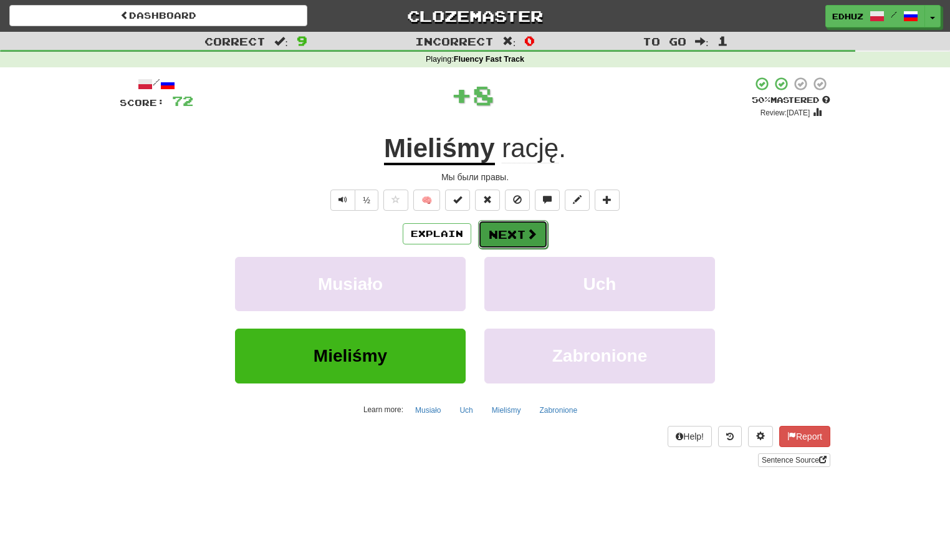
click at [505, 234] on button "Next" at bounding box center [513, 234] width 70 height 29
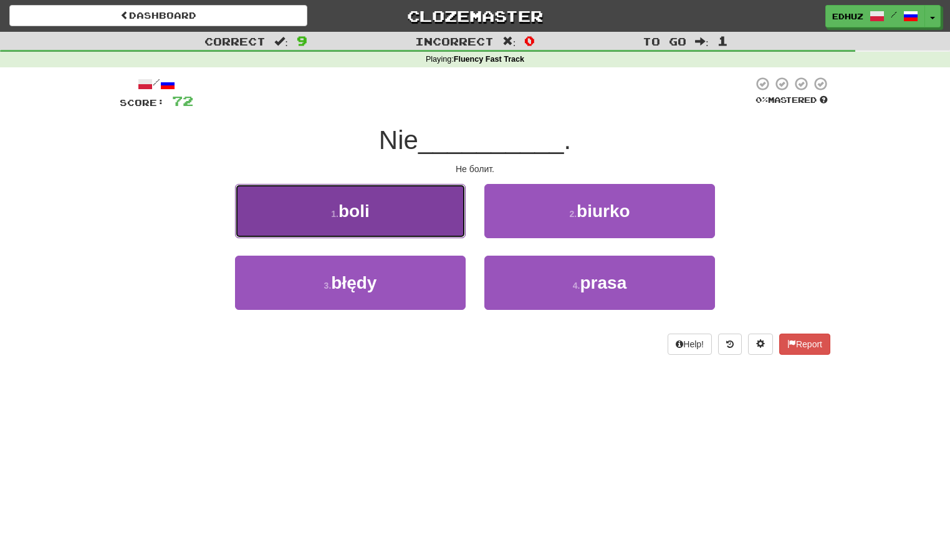
click at [410, 227] on button "1 . boli" at bounding box center [350, 211] width 231 height 54
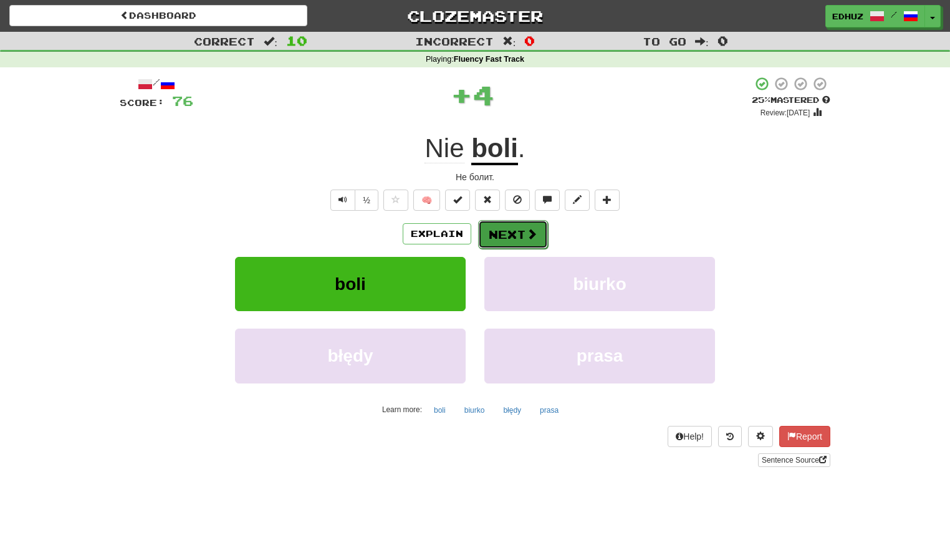
click at [526, 236] on span at bounding box center [531, 233] width 11 height 11
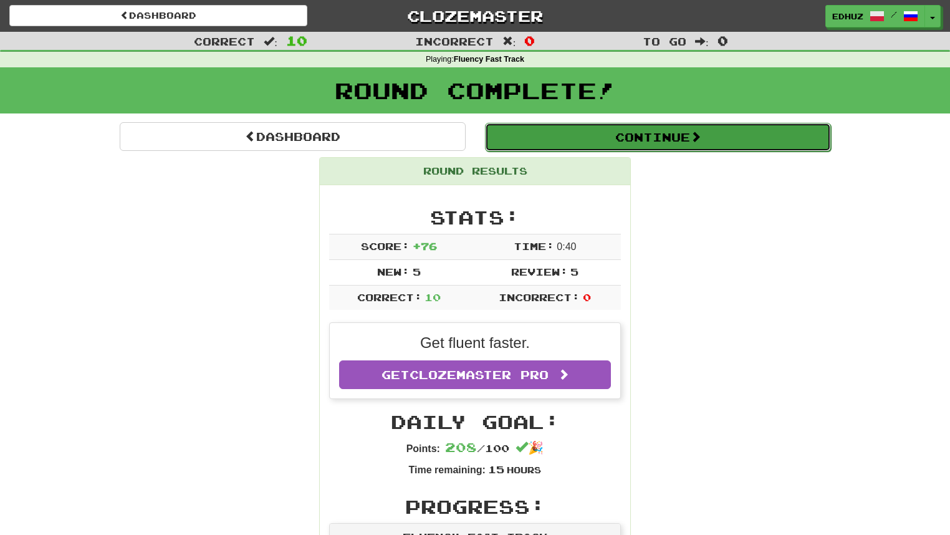
click at [629, 140] on button "Continue" at bounding box center [658, 137] width 346 height 29
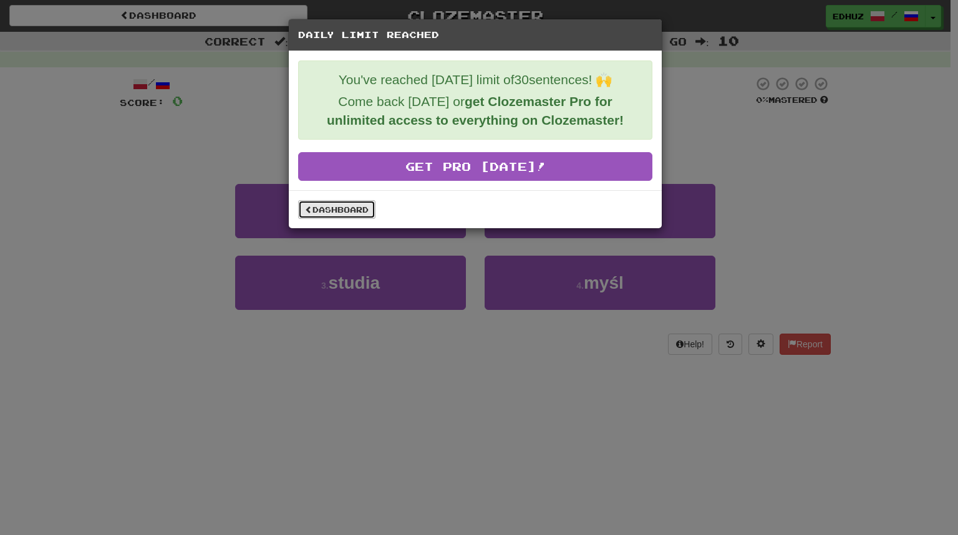
click at [358, 210] on link "Dashboard" at bounding box center [336, 209] width 77 height 19
